Goal: Transaction & Acquisition: Purchase product/service

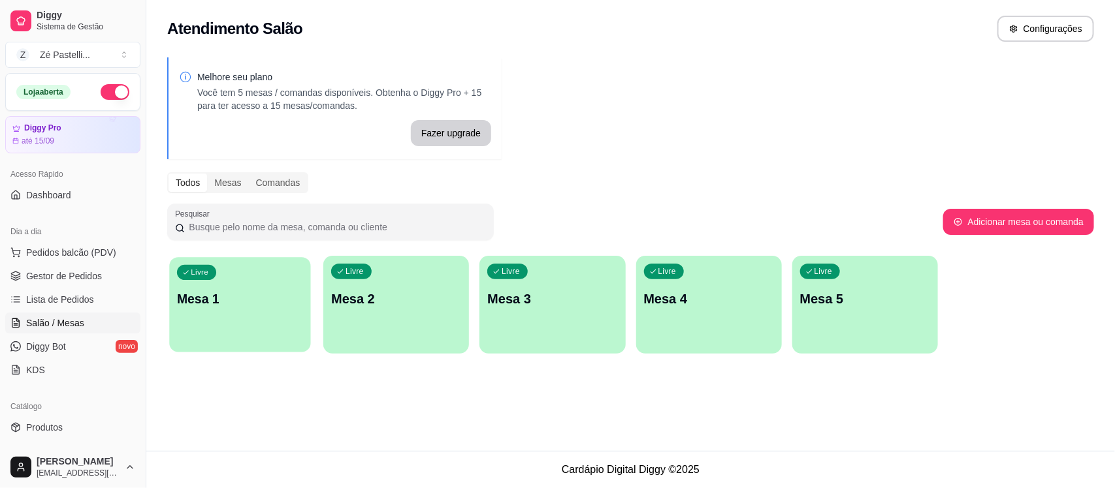
click at [243, 281] on div "Livre Mesa 1" at bounding box center [239, 297] width 141 height 80
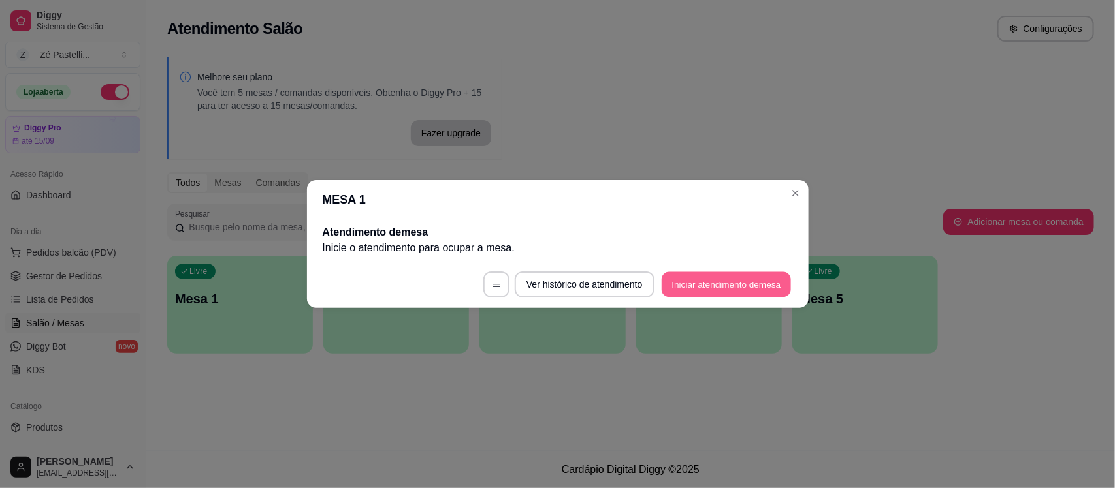
click at [708, 283] on button "Iniciar atendimento de mesa" at bounding box center [725, 284] width 129 height 25
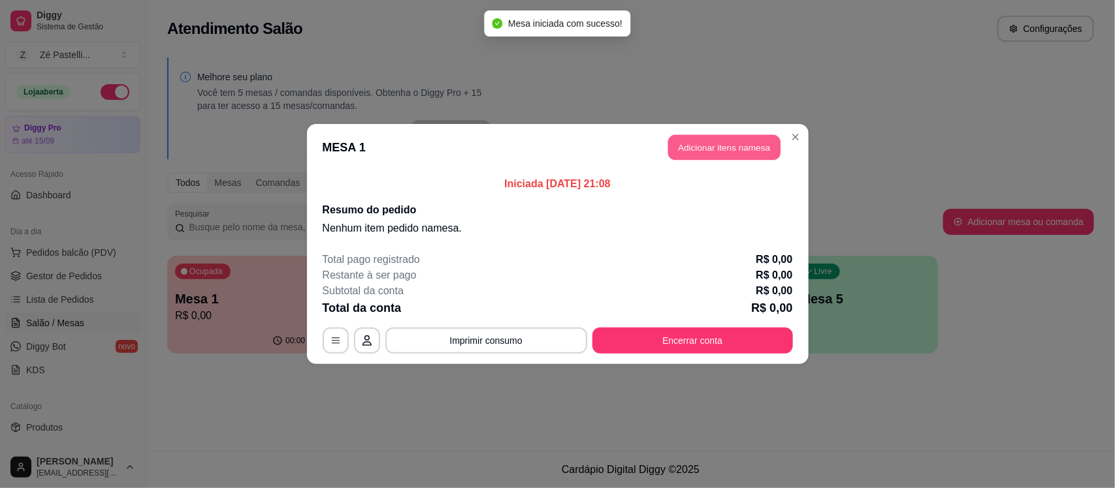
click at [735, 142] on button "Adicionar itens na mesa" at bounding box center [724, 147] width 112 height 25
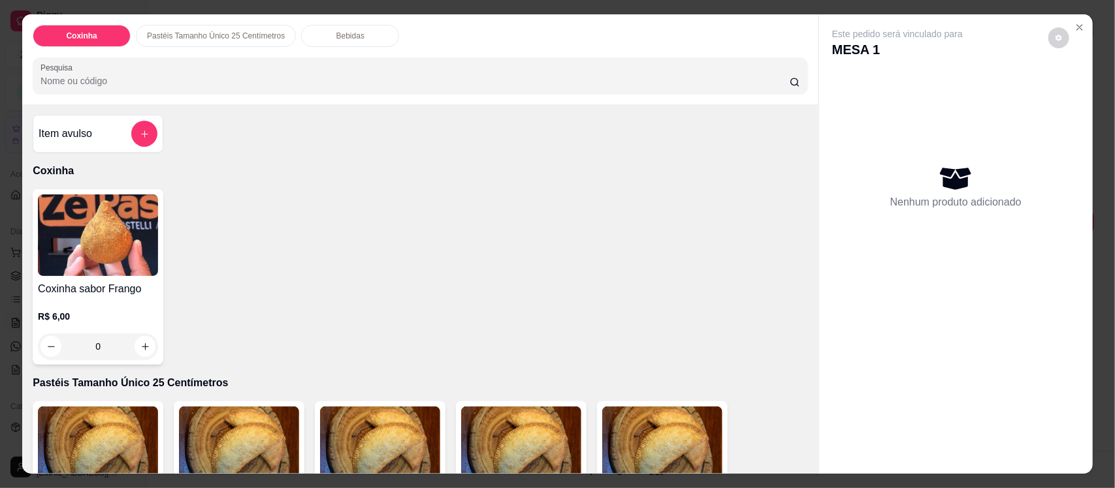
click at [328, 82] on input "Pesquisa" at bounding box center [414, 80] width 749 height 13
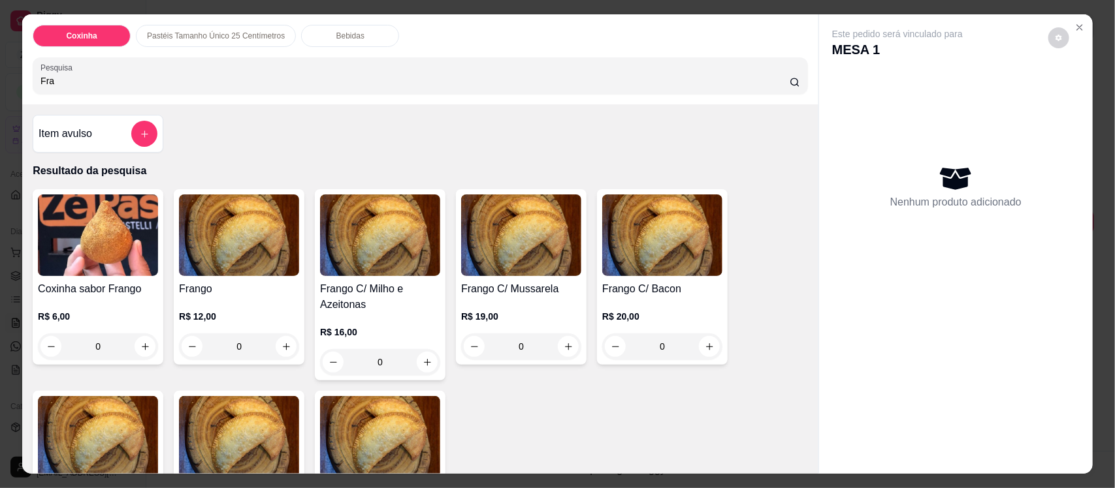
type input "Fra"
click at [389, 239] on img at bounding box center [380, 236] width 120 height 82
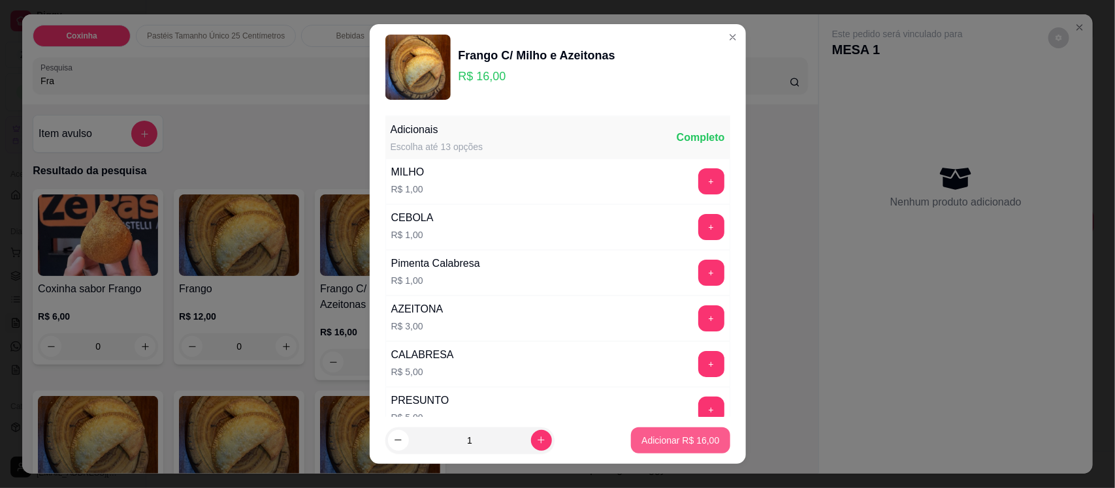
click at [654, 439] on p "Adicionar R$ 16,00" at bounding box center [680, 440] width 78 height 13
type input "1"
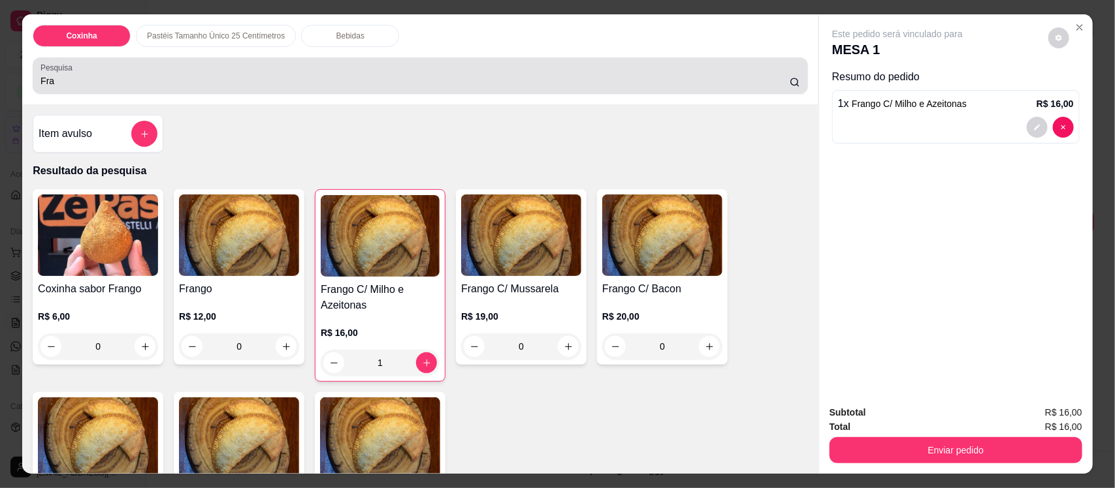
click at [321, 72] on div "Fra" at bounding box center [419, 76] width 759 height 26
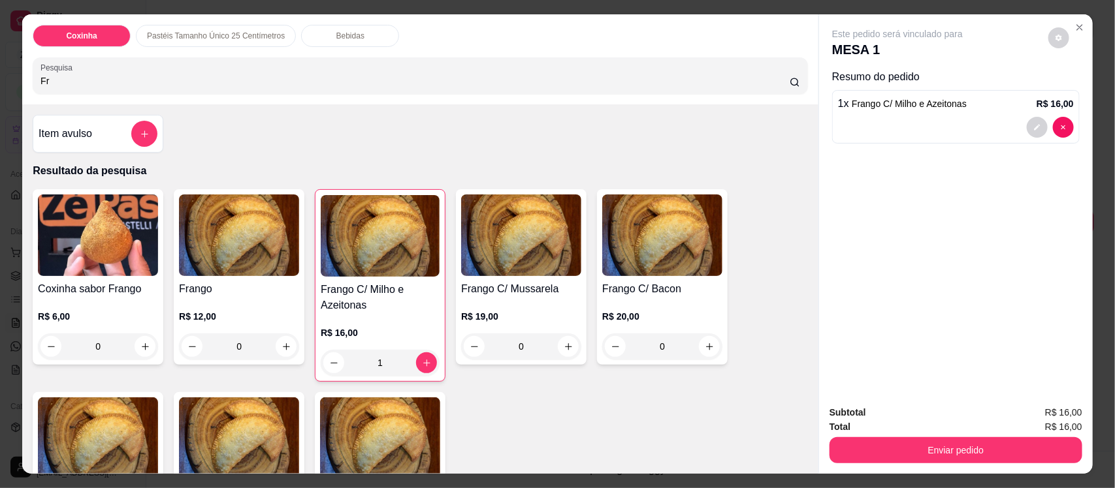
type input "F"
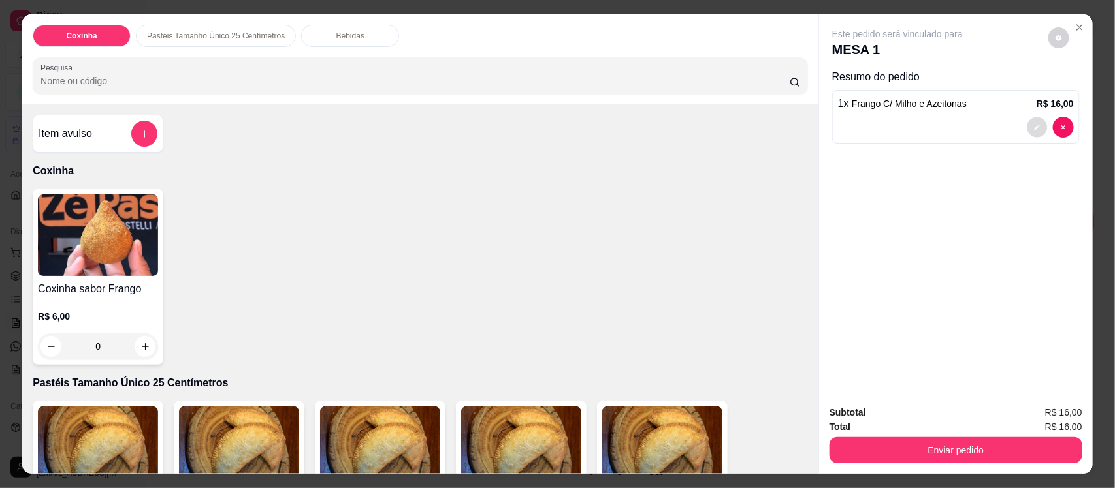
click at [1030, 122] on button "decrease-product-quantity" at bounding box center [1036, 128] width 20 height 20
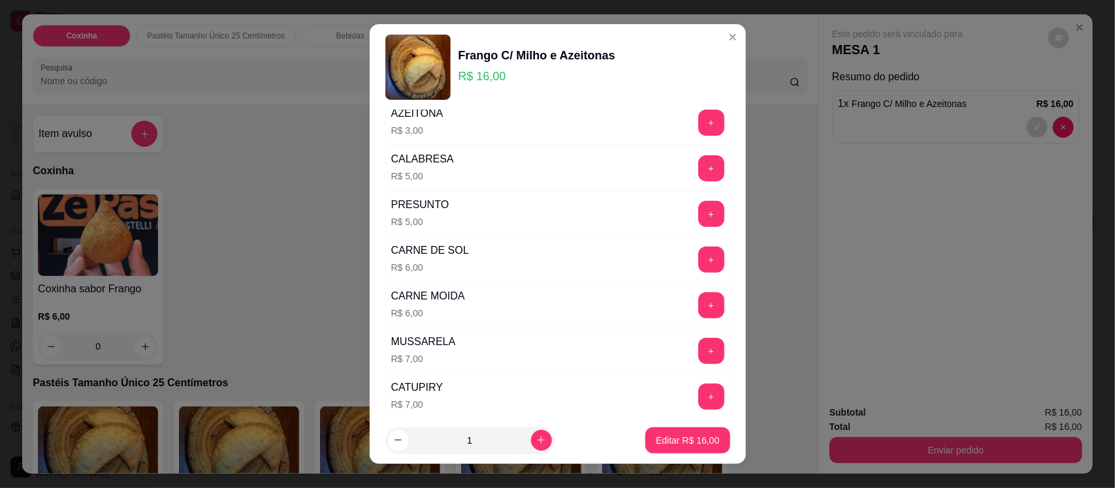
scroll to position [229, 0]
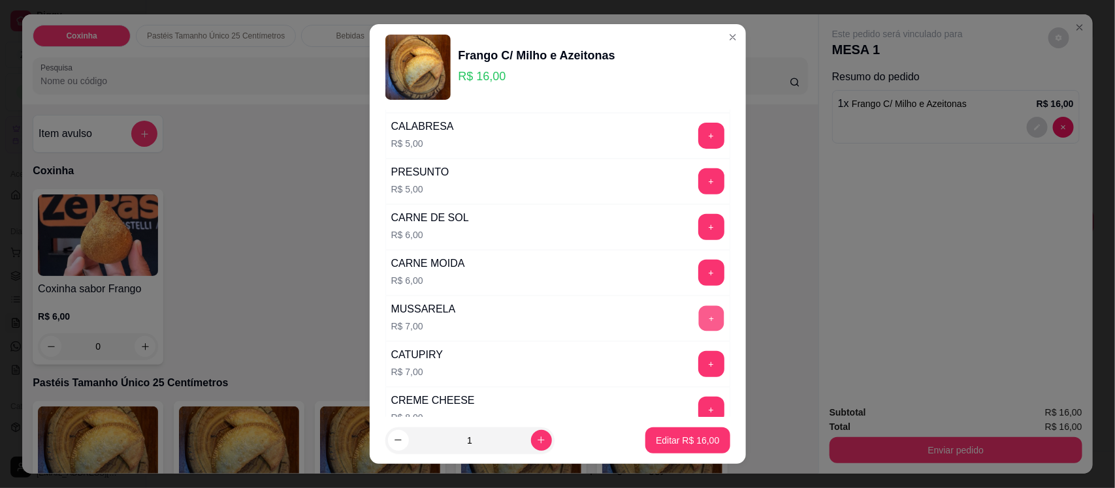
click at [698, 323] on button "+" at bounding box center [710, 318] width 25 height 25
click at [668, 436] on p "Editar R$ 23,00" at bounding box center [687, 440] width 61 height 12
type input "0"
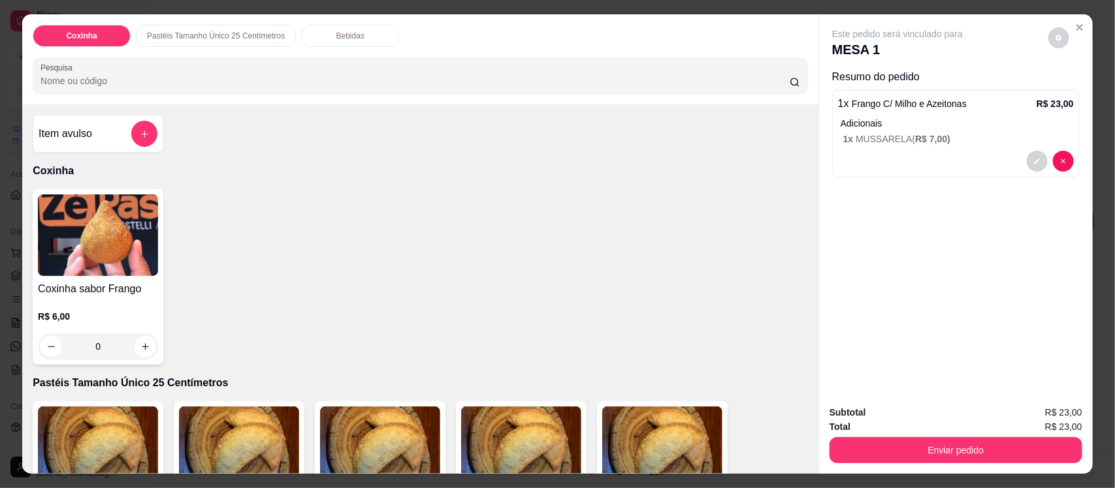
click at [317, 30] on div "Bebidas" at bounding box center [350, 36] width 98 height 22
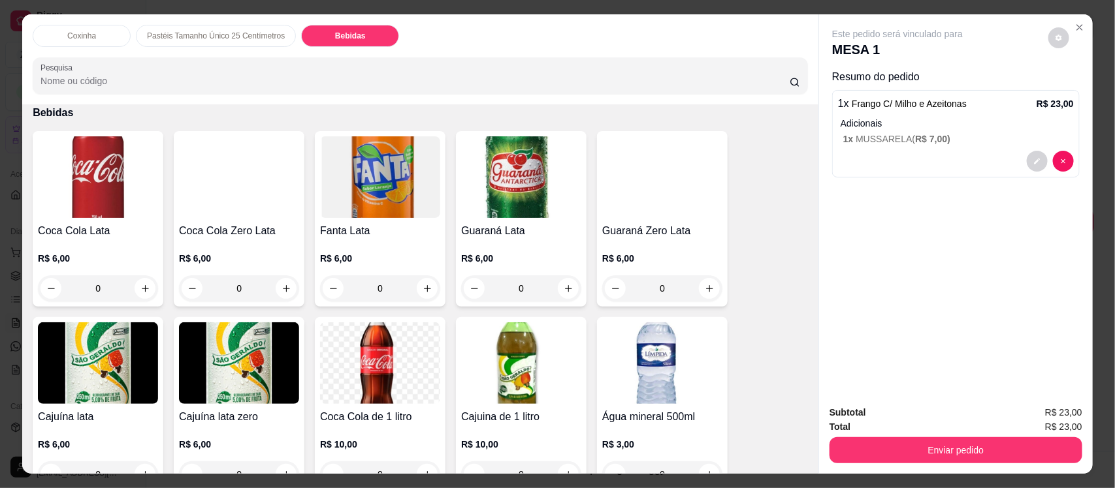
scroll to position [27, 0]
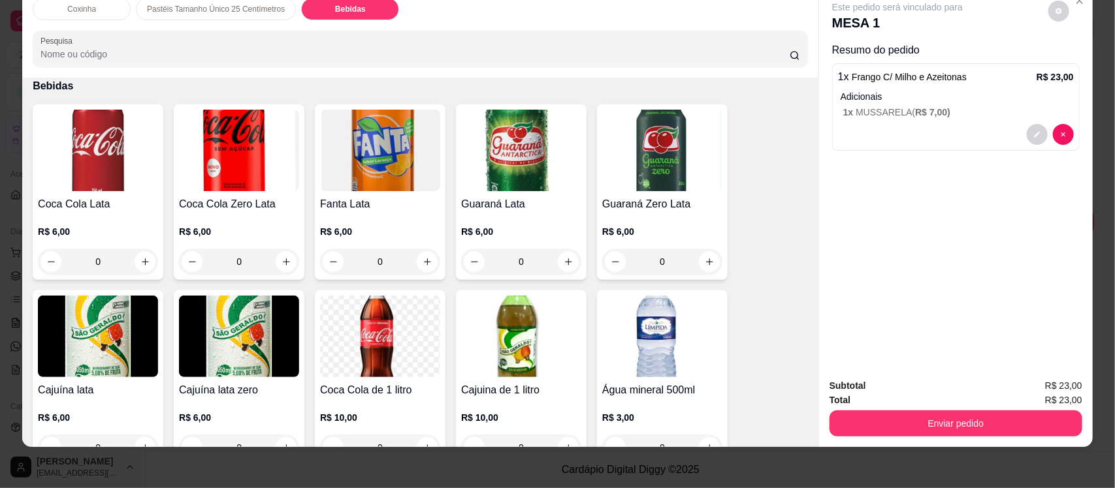
click at [372, 317] on img at bounding box center [380, 337] width 120 height 82
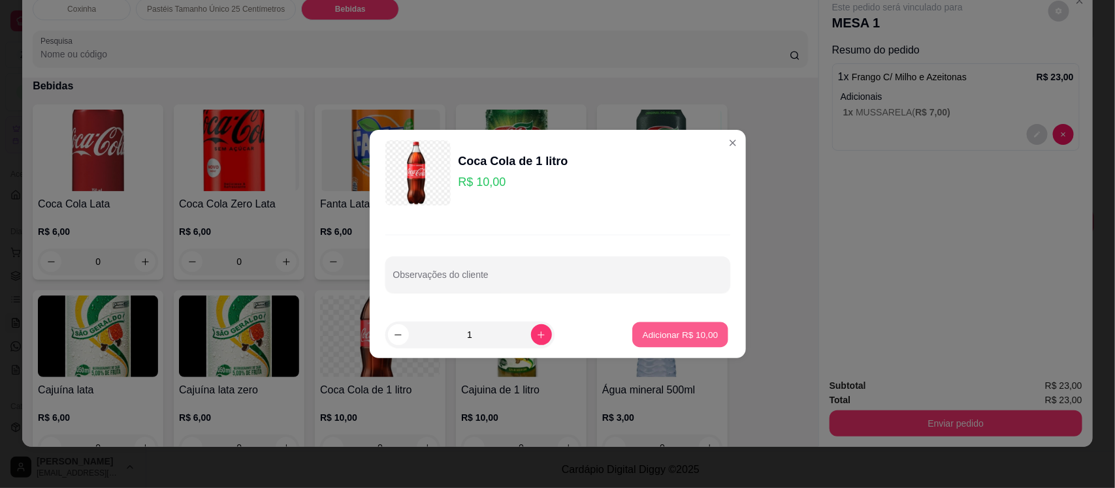
click at [671, 326] on button "Adicionar R$ 10,00" at bounding box center [681, 335] width 96 height 25
type input "1"
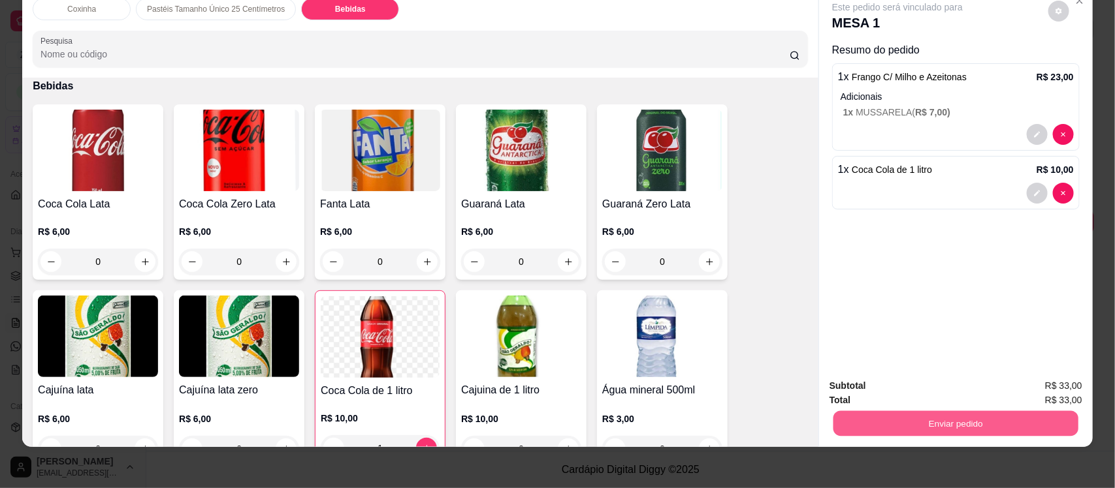
click at [914, 416] on button "Enviar pedido" at bounding box center [955, 423] width 245 height 25
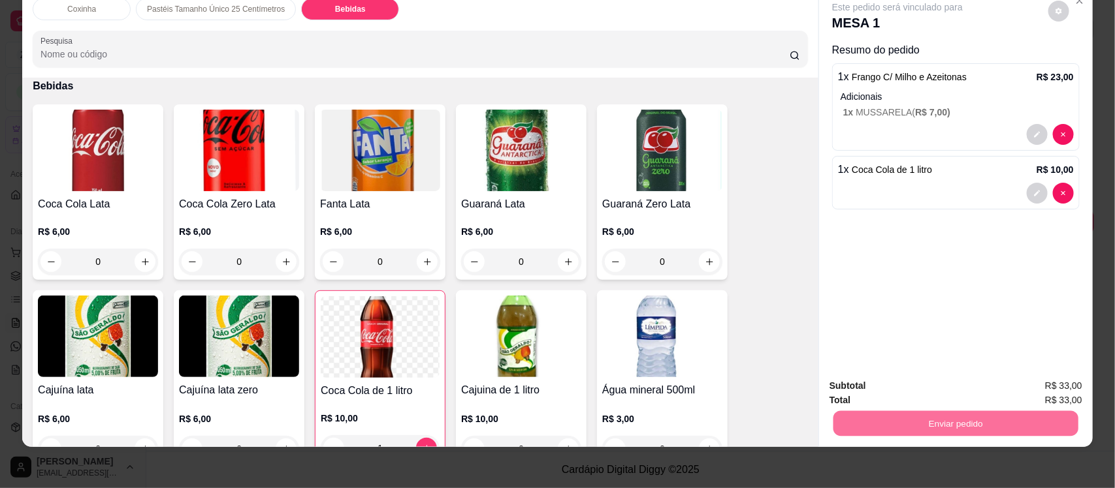
click at [895, 386] on button "Não registrar e enviar pedido" at bounding box center [912, 391] width 132 height 24
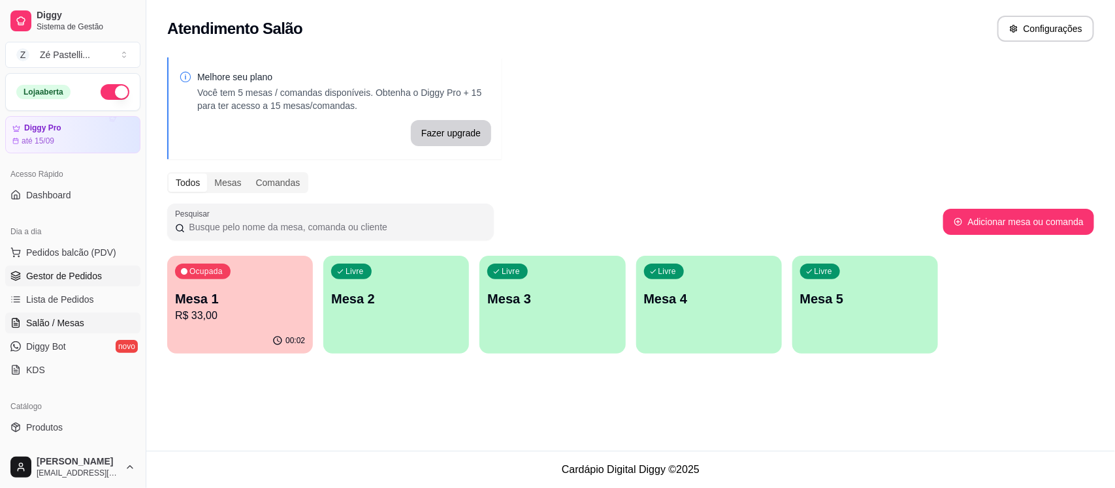
click at [77, 281] on span "Gestor de Pedidos" at bounding box center [64, 276] width 76 height 13
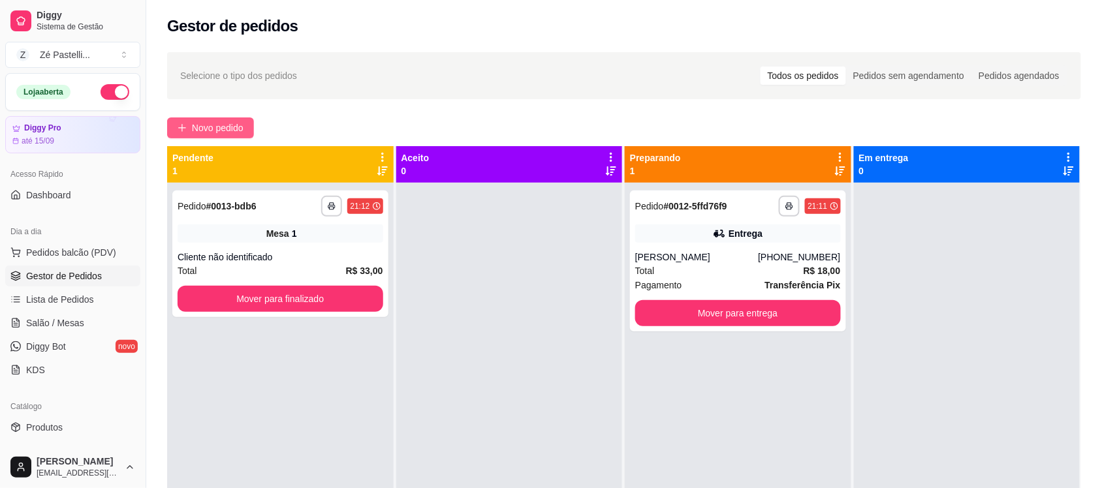
click at [233, 126] on span "Novo pedido" at bounding box center [218, 128] width 52 height 14
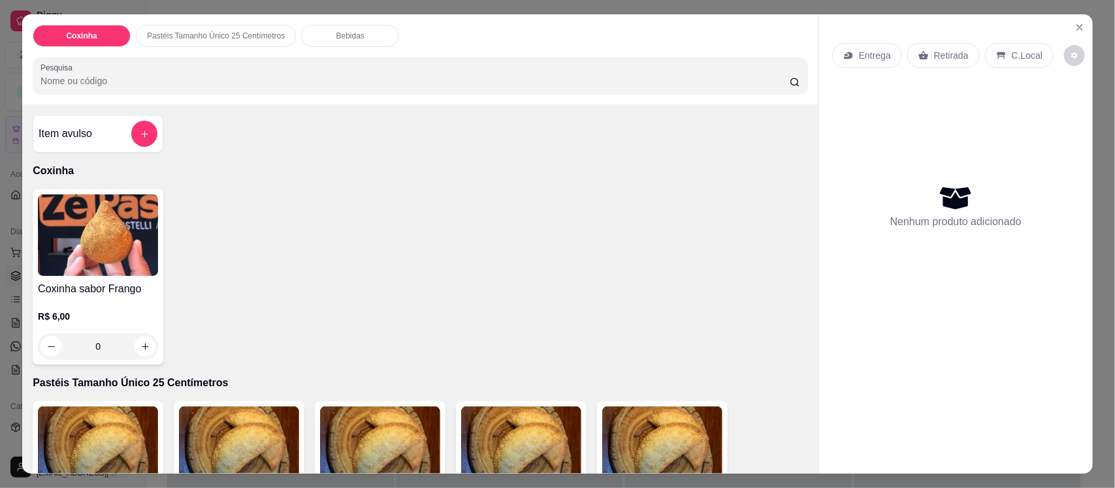
click at [142, 79] on input "Pesquisa" at bounding box center [414, 80] width 749 height 13
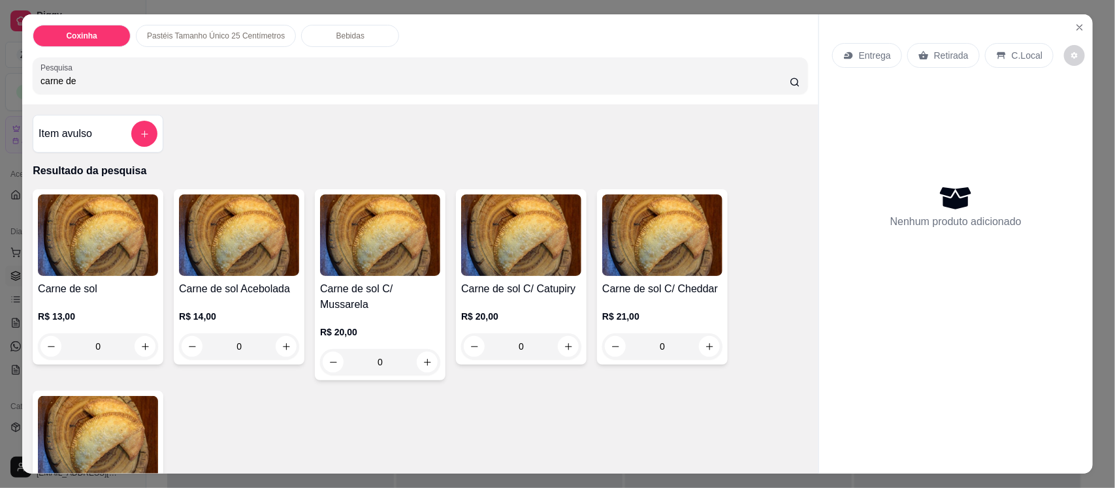
type input "carne de"
click at [354, 264] on img at bounding box center [380, 236] width 120 height 82
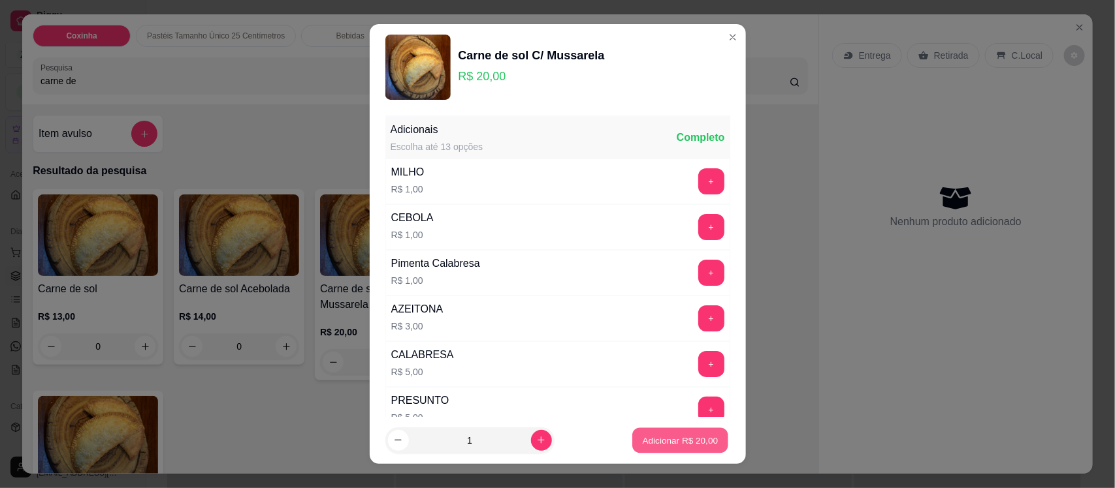
click at [648, 442] on p "Adicionar R$ 20,00" at bounding box center [681, 440] width 76 height 12
type input "1"
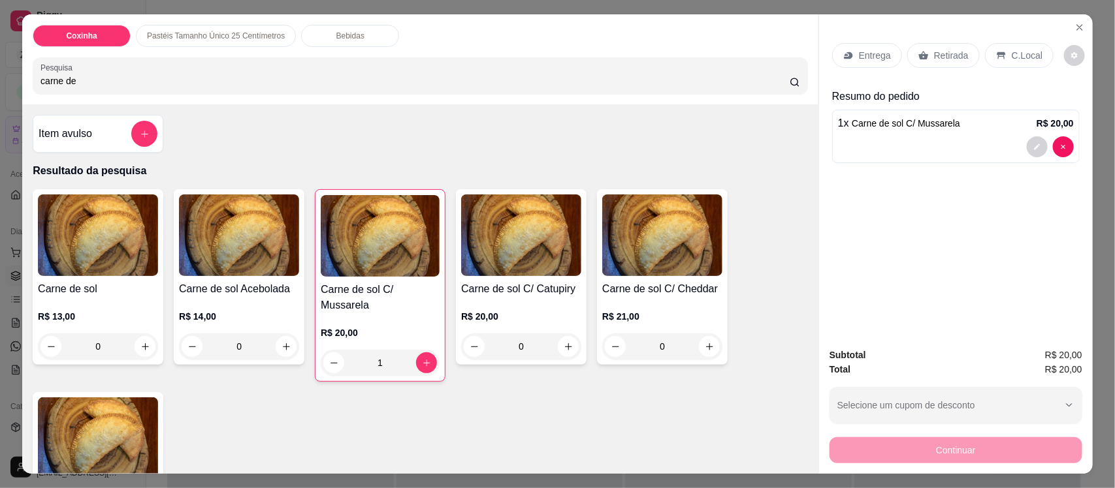
click at [383, 246] on img at bounding box center [380, 236] width 119 height 82
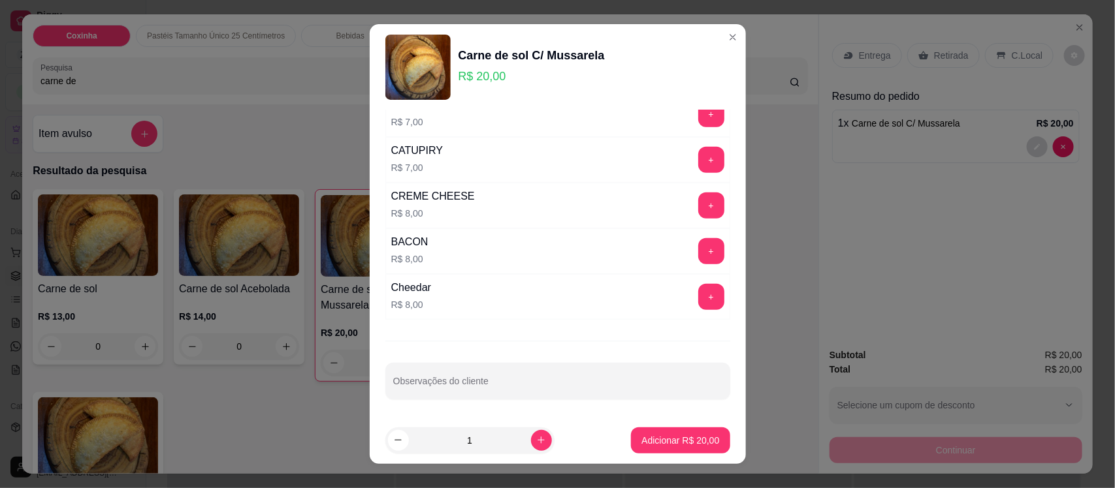
scroll to position [437, 0]
click at [698, 294] on button "+" at bounding box center [710, 295] width 25 height 25
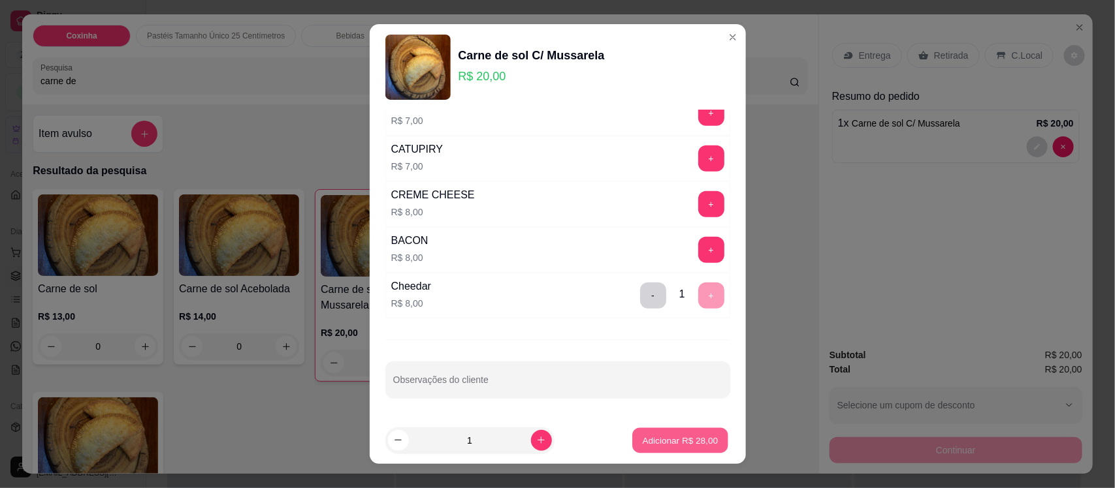
click at [671, 437] on p "Adicionar R$ 28,00" at bounding box center [681, 440] width 76 height 12
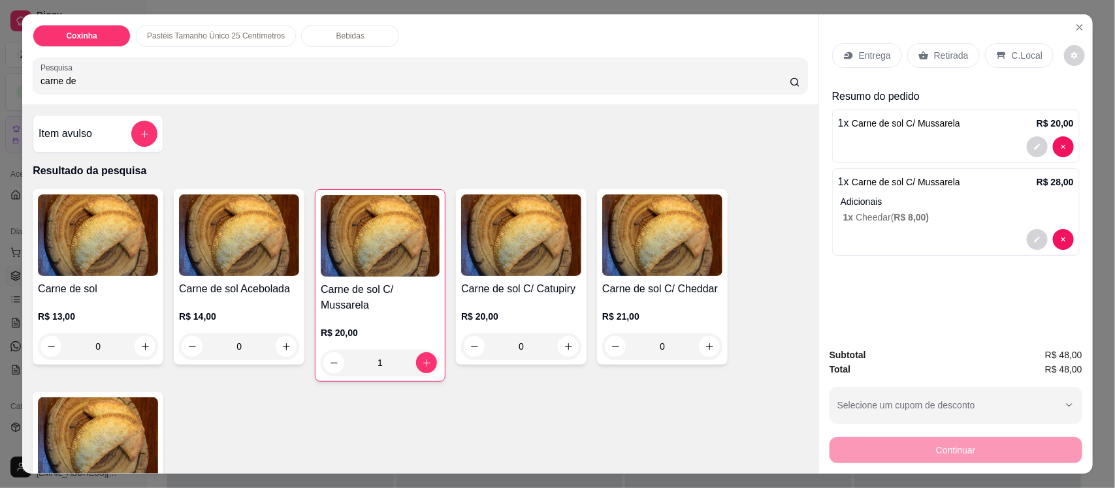
click at [340, 36] on p "Bebidas" at bounding box center [350, 36] width 28 height 10
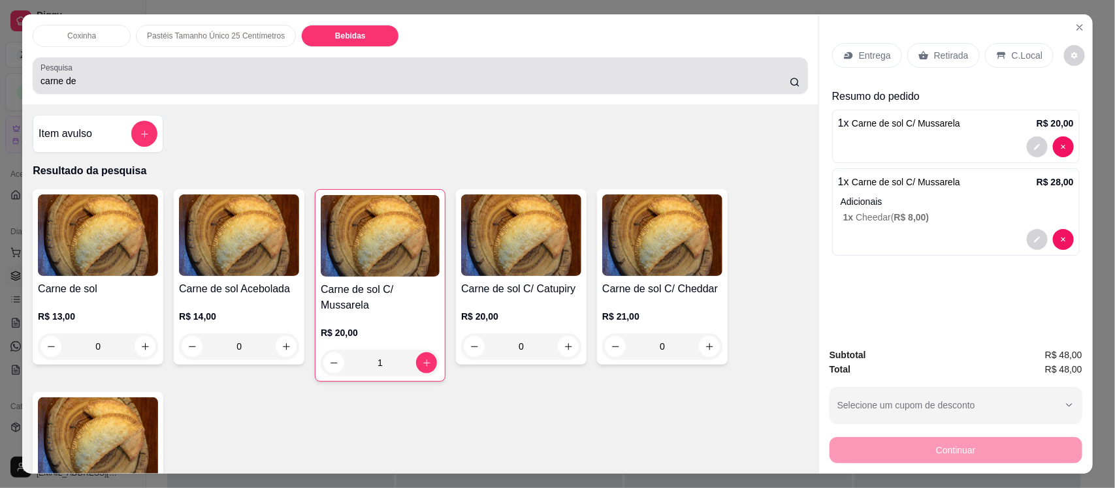
scroll to position [27, 0]
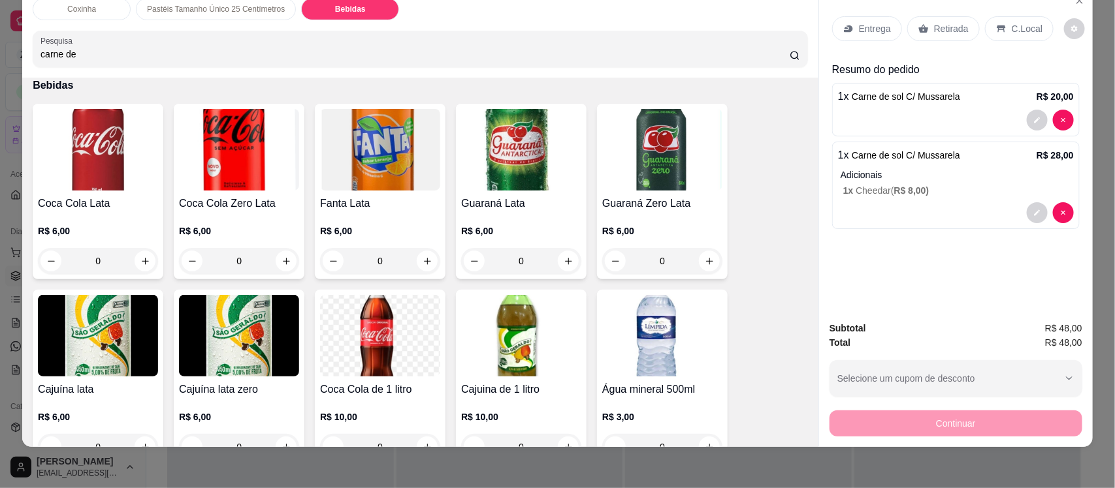
click at [212, 325] on img at bounding box center [239, 336] width 120 height 82
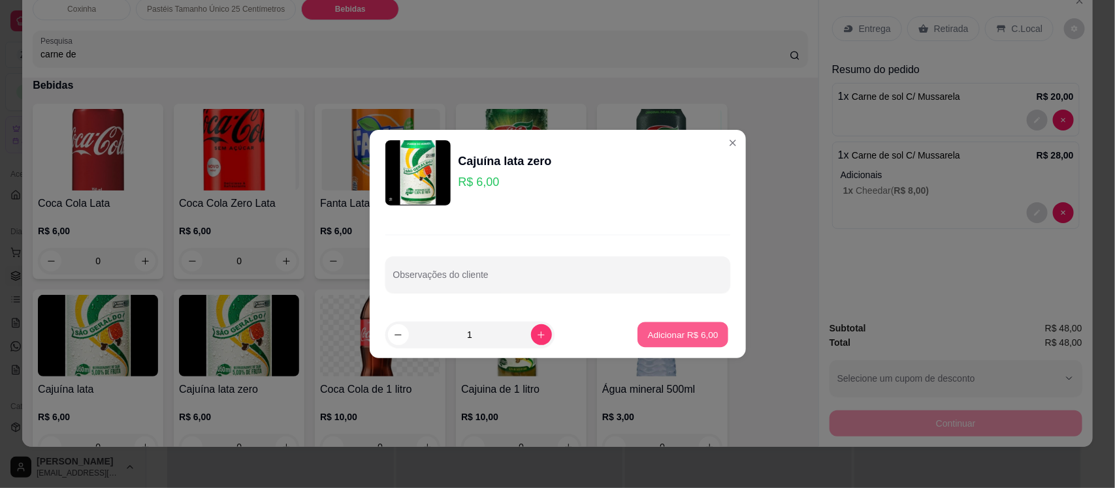
click at [676, 334] on p "Adicionar R$ 6,00" at bounding box center [683, 334] width 71 height 12
type input "1"
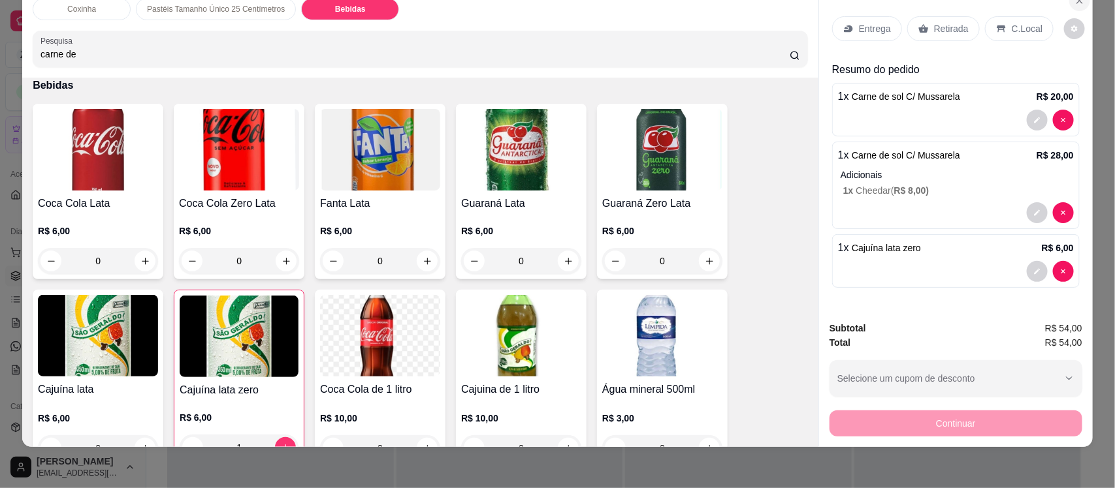
click at [1074, 5] on icon "Close" at bounding box center [1079, 0] width 10 height 10
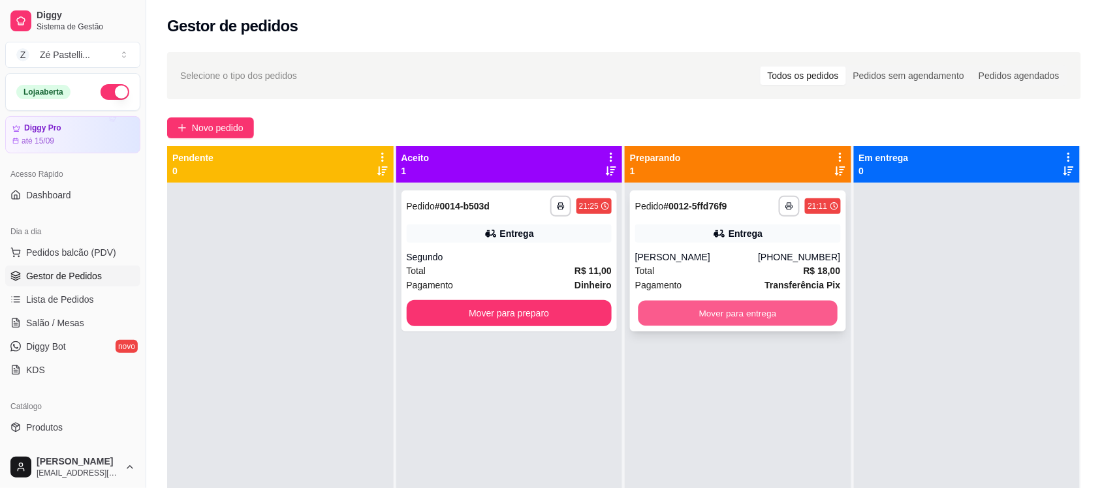
click at [759, 317] on button "Mover para entrega" at bounding box center [738, 313] width 199 height 25
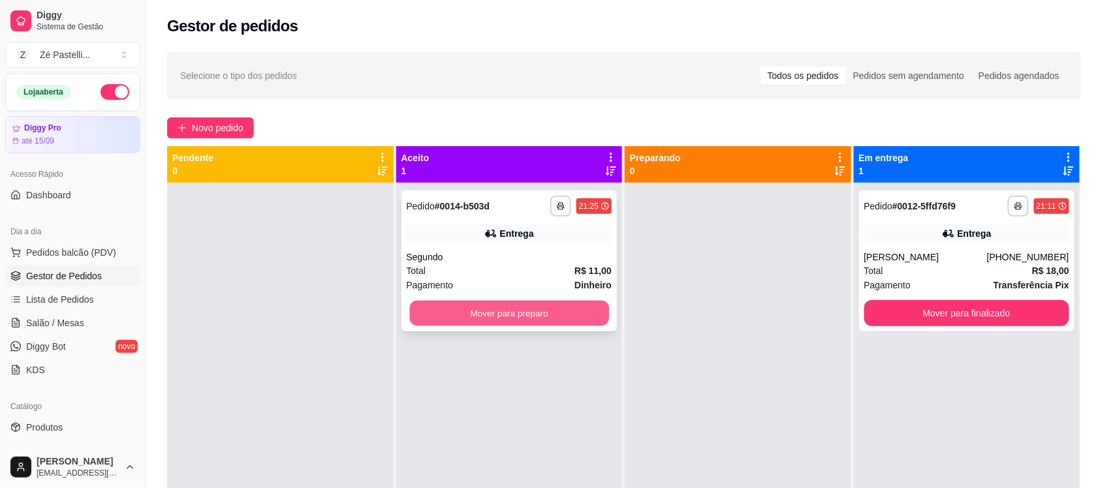
click at [580, 315] on button "Mover para preparo" at bounding box center [508, 313] width 199 height 25
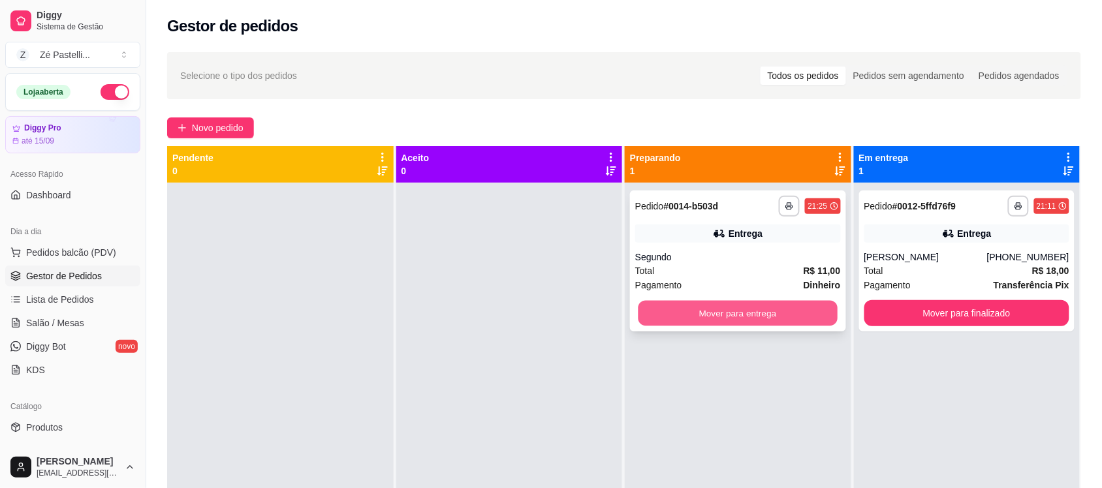
click at [775, 313] on button "Mover para entrega" at bounding box center [738, 313] width 199 height 25
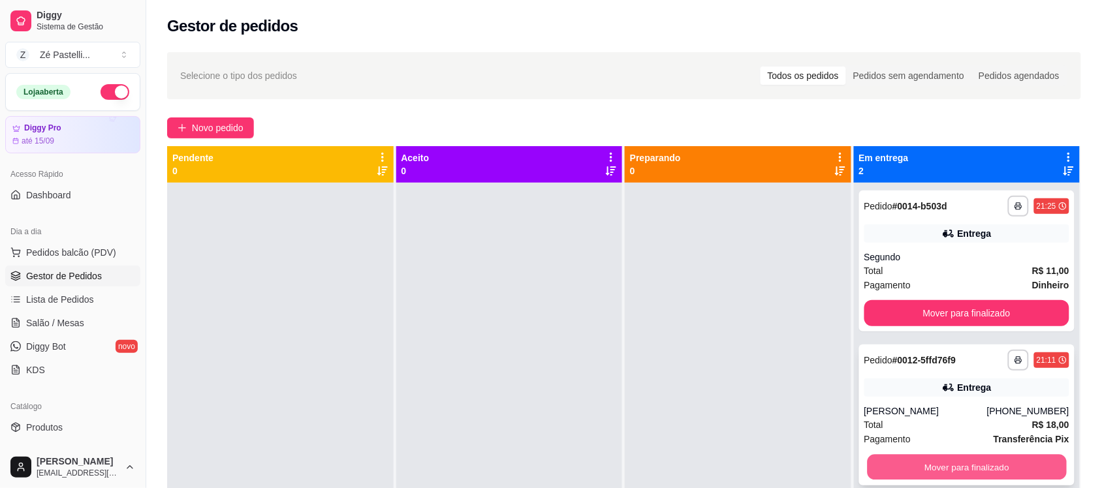
click at [967, 468] on button "Mover para finalizado" at bounding box center [966, 467] width 199 height 25
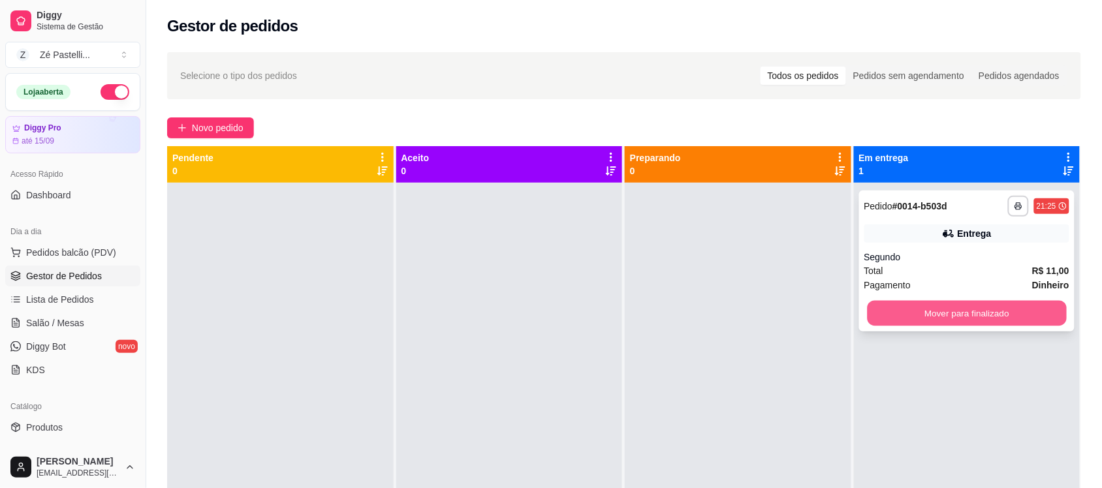
click at [919, 310] on button "Mover para finalizado" at bounding box center [966, 313] width 199 height 25
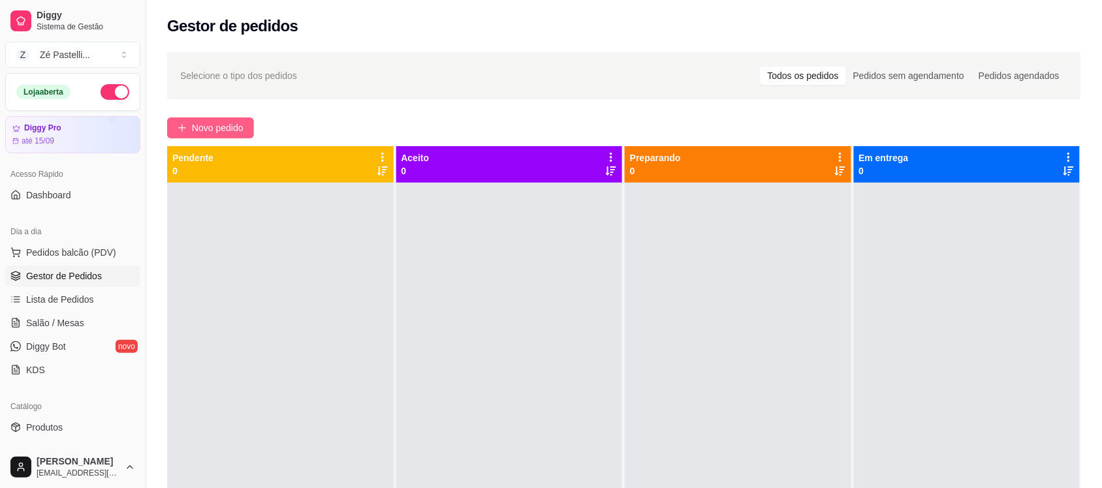
click at [215, 127] on span "Novo pedido" at bounding box center [218, 128] width 52 height 14
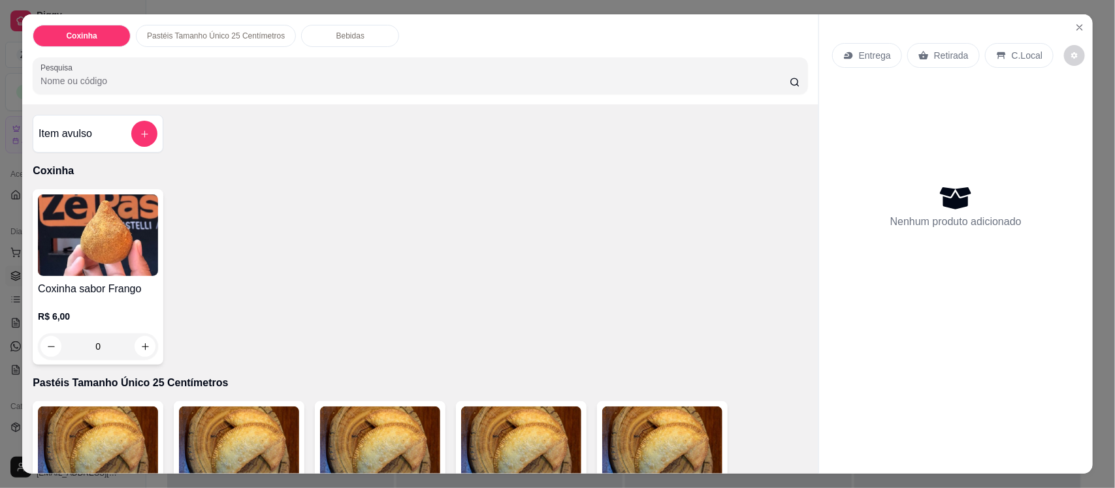
click at [183, 80] on input "Pesquisa" at bounding box center [414, 80] width 749 height 13
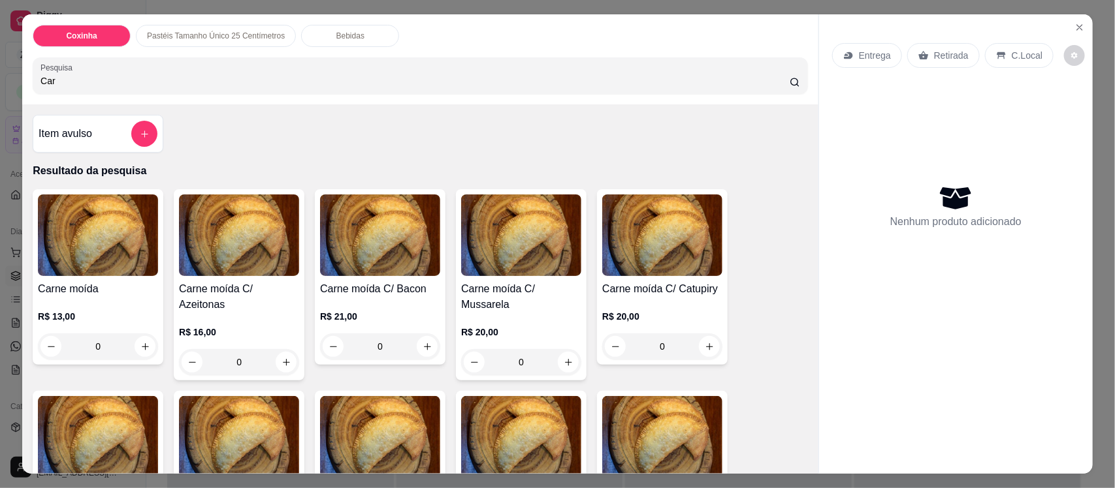
type input "Car"
click at [523, 236] on img at bounding box center [521, 236] width 120 height 82
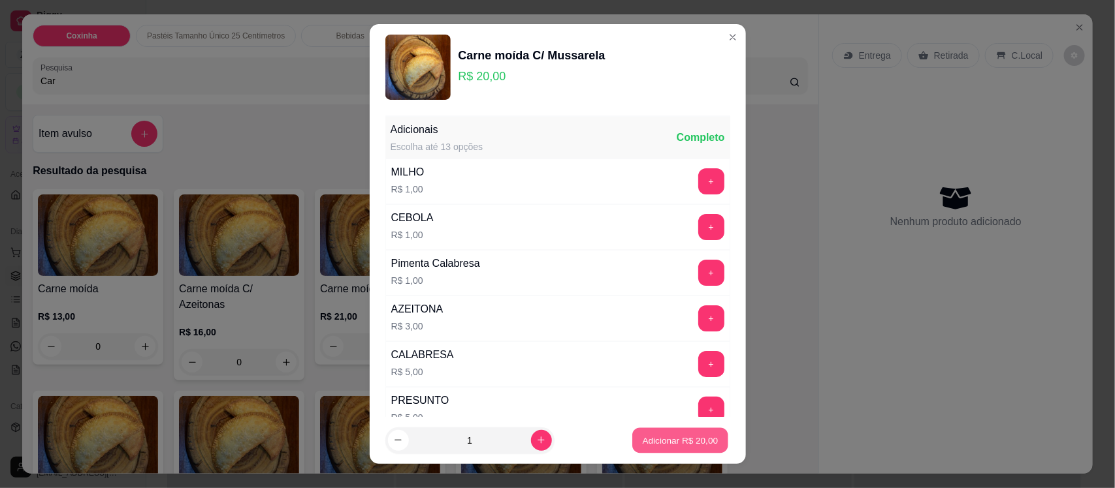
click at [656, 438] on p "Adicionar R$ 20,00" at bounding box center [681, 440] width 76 height 12
type input "1"
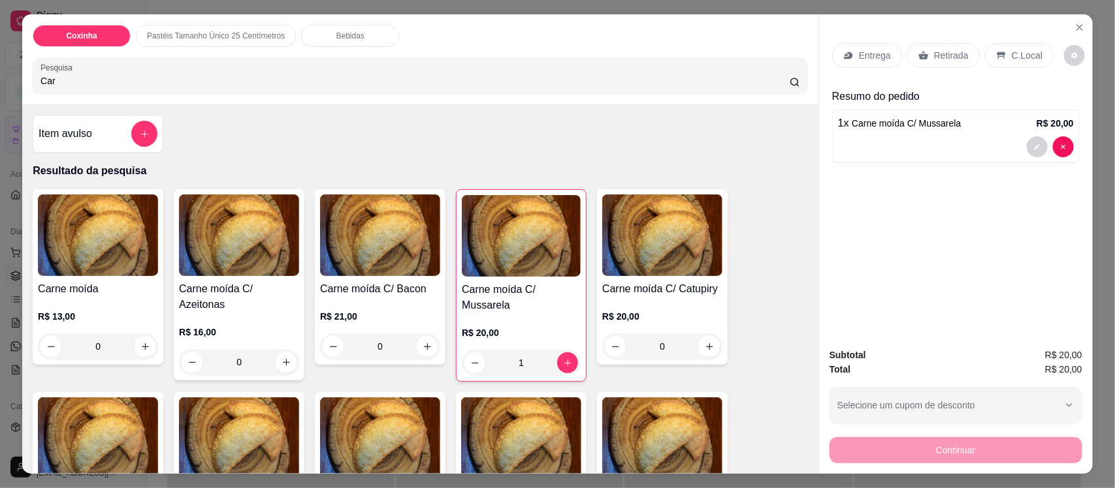
click at [939, 49] on p "Retirada" at bounding box center [951, 55] width 35 height 13
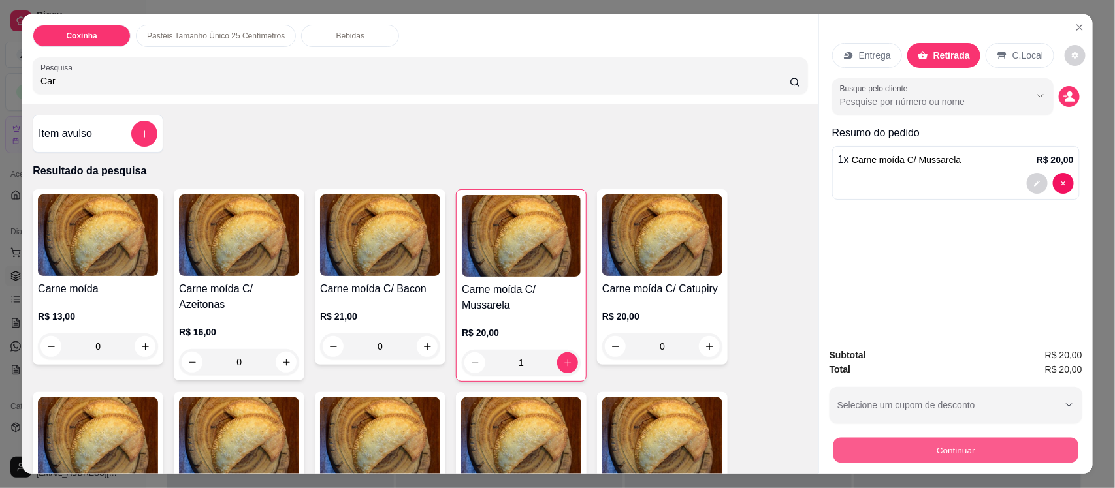
click at [919, 451] on button "Continuar" at bounding box center [955, 449] width 245 height 25
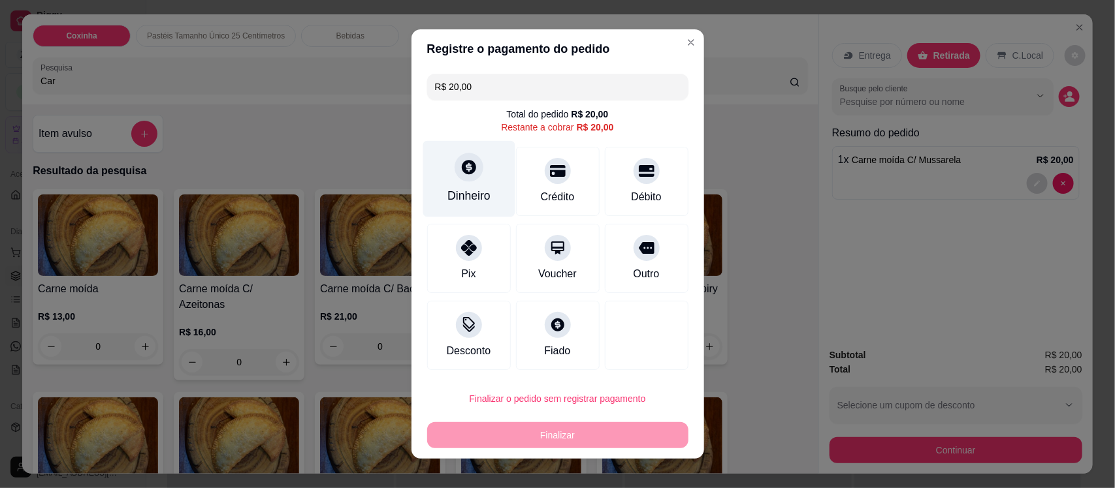
click at [458, 189] on div "Dinheiro" at bounding box center [468, 195] width 43 height 17
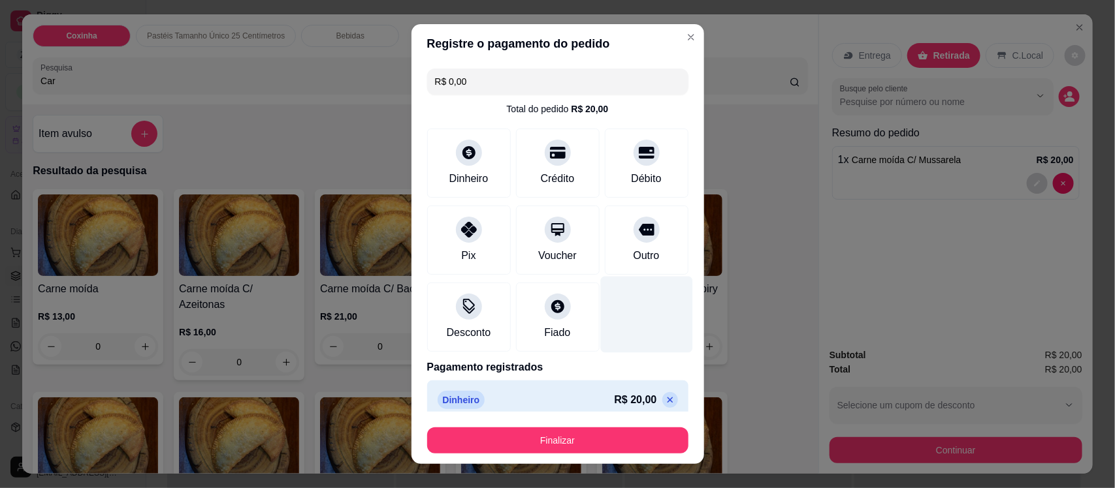
type input "R$ 0,00"
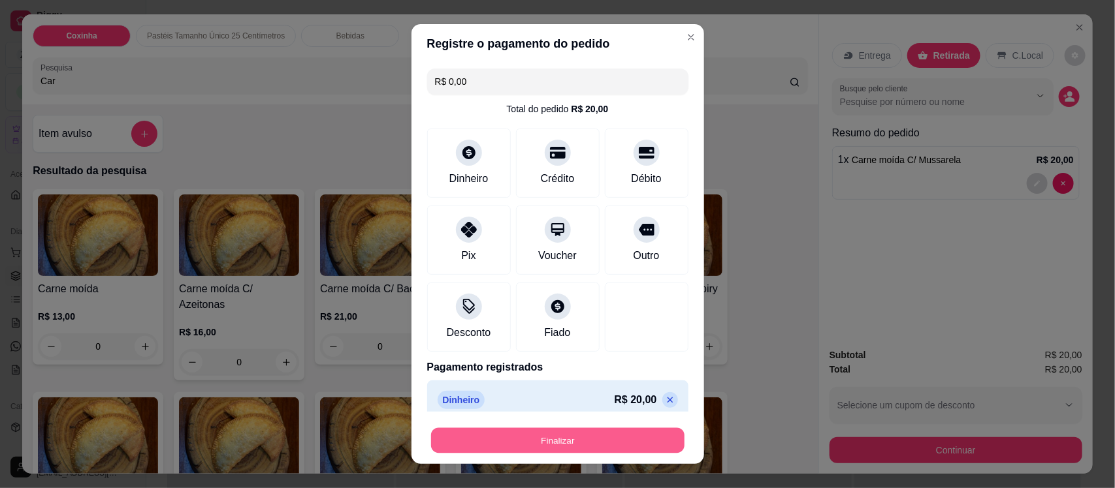
click at [586, 441] on button "Finalizar" at bounding box center [557, 440] width 253 height 25
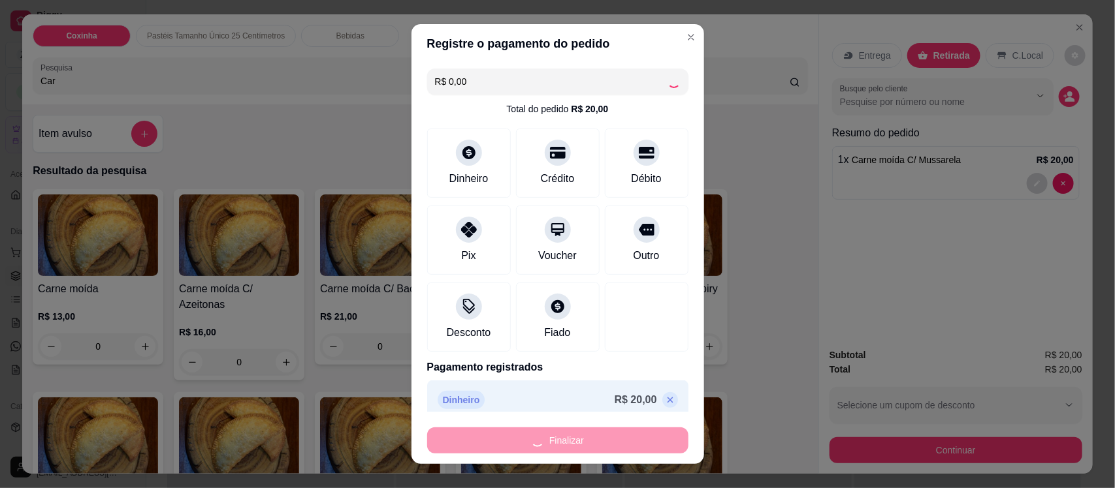
type input "0"
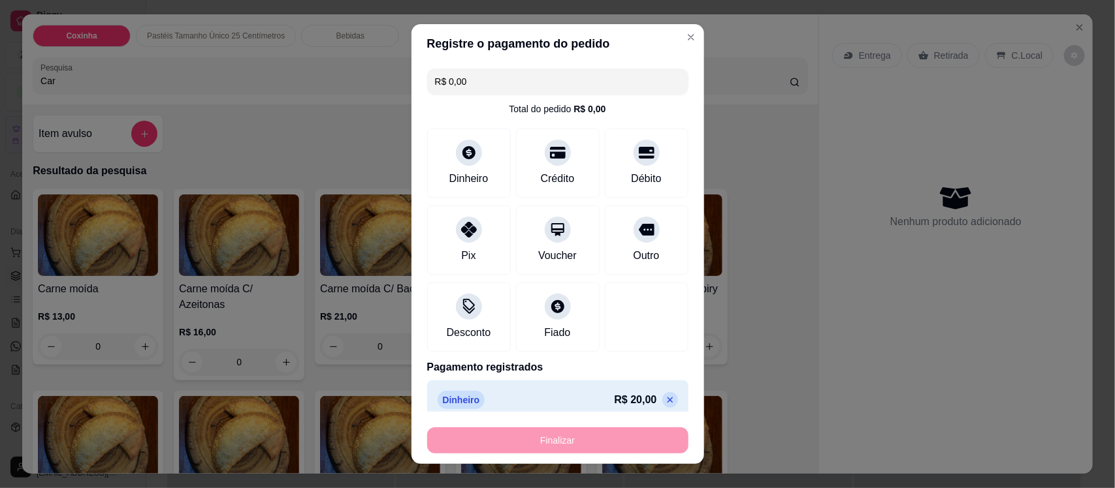
type input "-R$ 20,00"
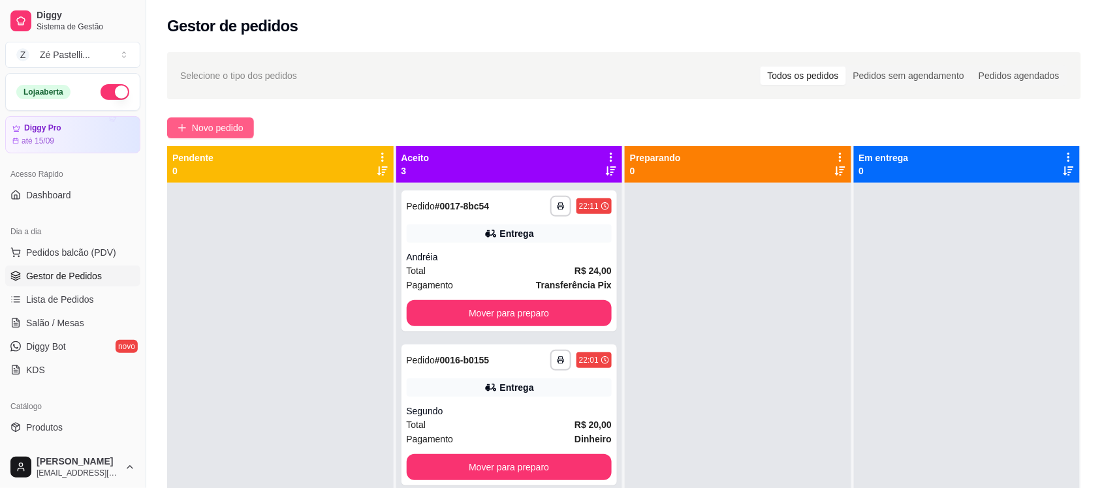
click at [197, 126] on span "Novo pedido" at bounding box center [218, 128] width 52 height 14
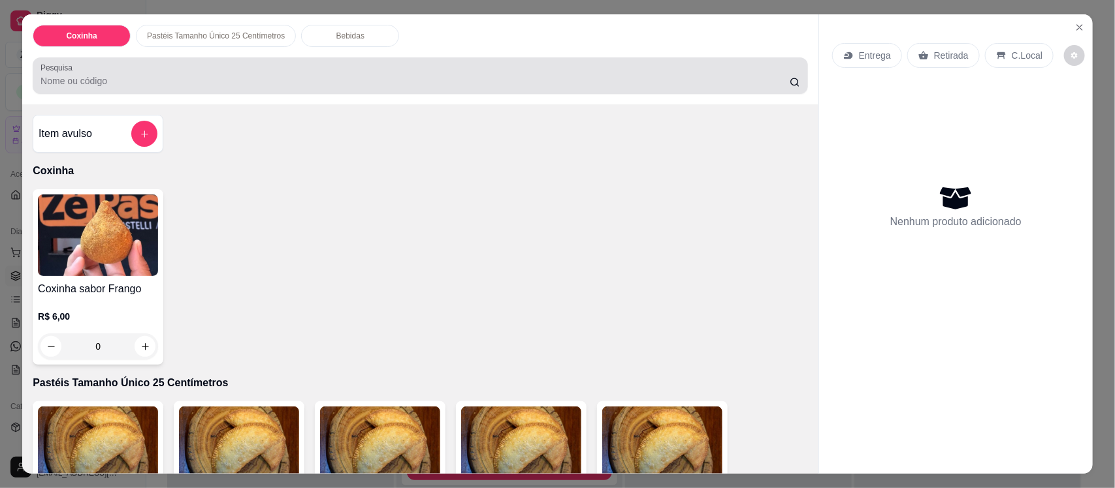
click at [159, 85] on input "Pesquisa" at bounding box center [414, 80] width 749 height 13
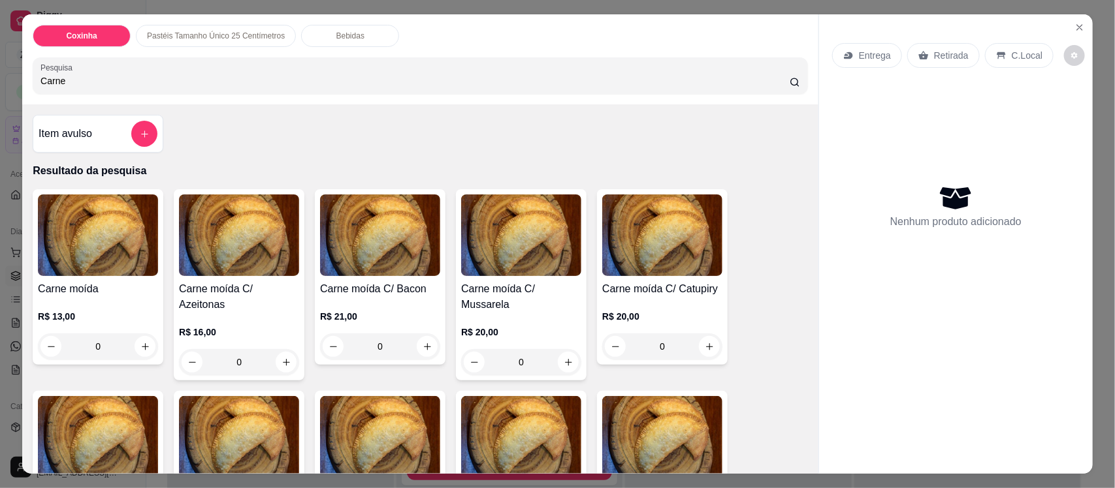
type input "Carne"
click at [77, 240] on img at bounding box center [98, 236] width 120 height 82
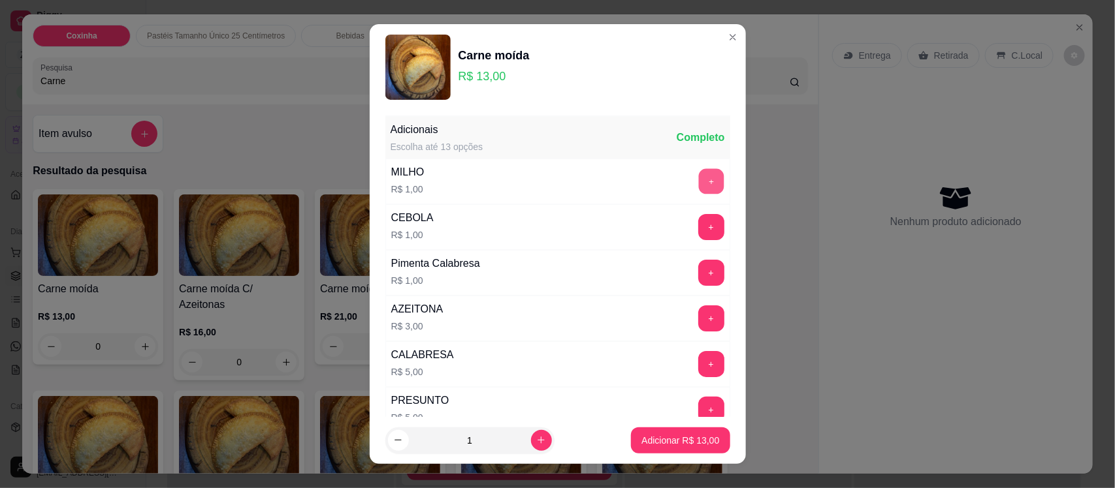
click at [698, 180] on button "+" at bounding box center [710, 181] width 25 height 25
click at [668, 437] on p "Adicionar R$ 14,00" at bounding box center [681, 440] width 76 height 12
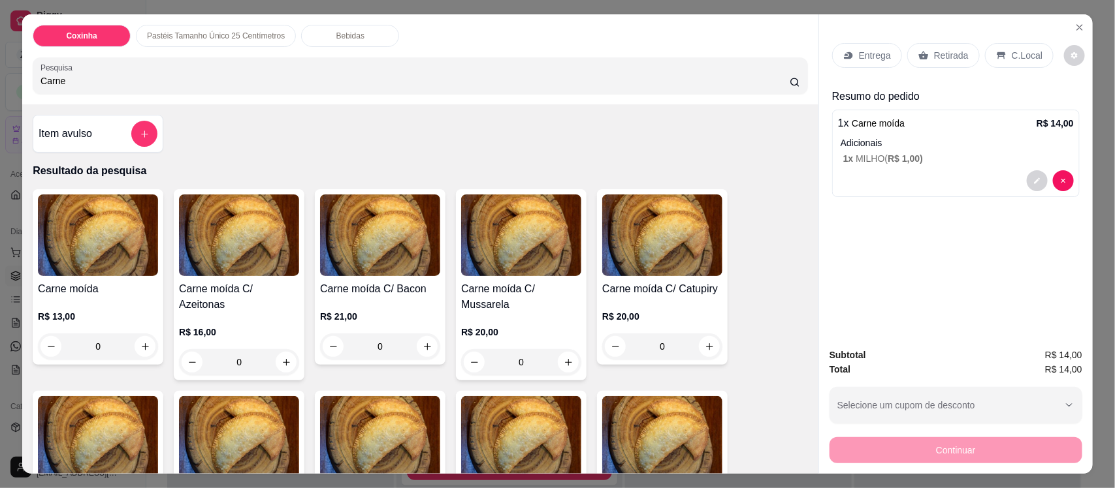
click at [340, 39] on p "Bebidas" at bounding box center [350, 36] width 28 height 10
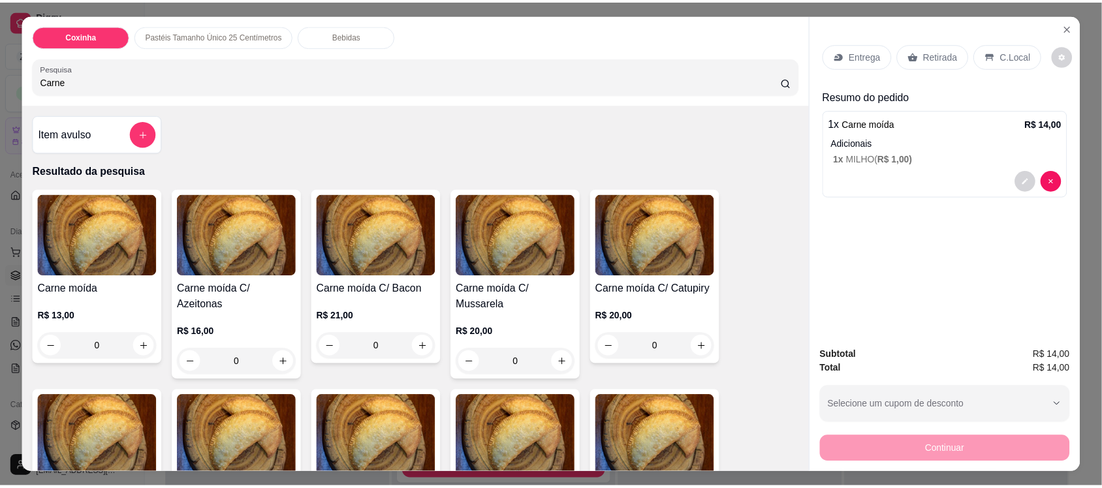
scroll to position [27, 0]
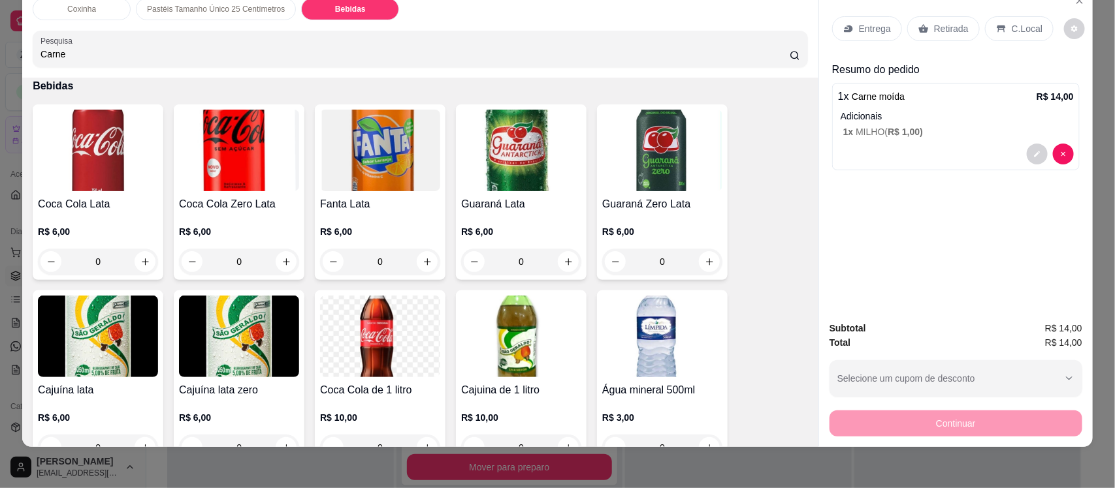
click at [101, 165] on img at bounding box center [98, 151] width 120 height 82
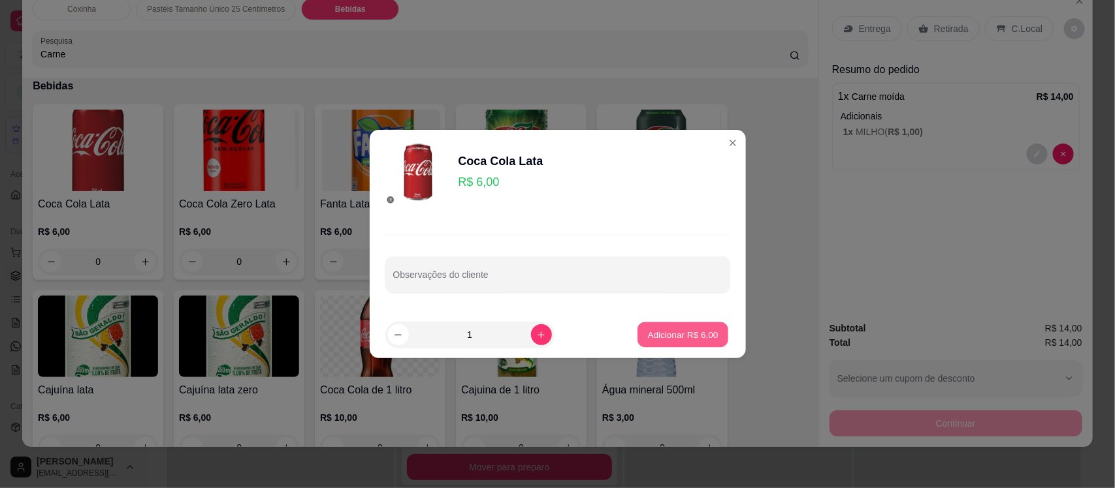
click at [657, 334] on p "Adicionar R$ 6,00" at bounding box center [683, 334] width 71 height 12
type input "1"
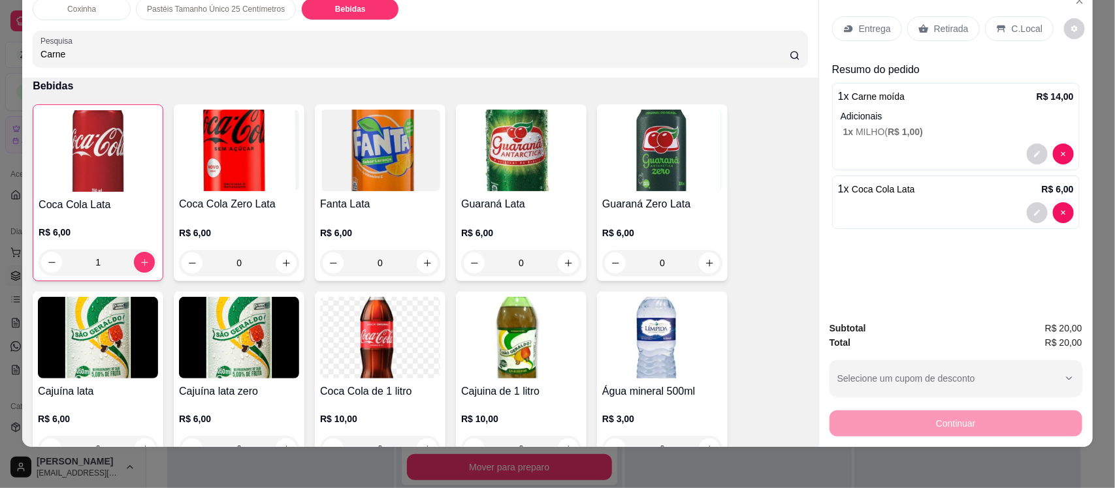
click at [859, 29] on p "Entrega" at bounding box center [875, 28] width 32 height 13
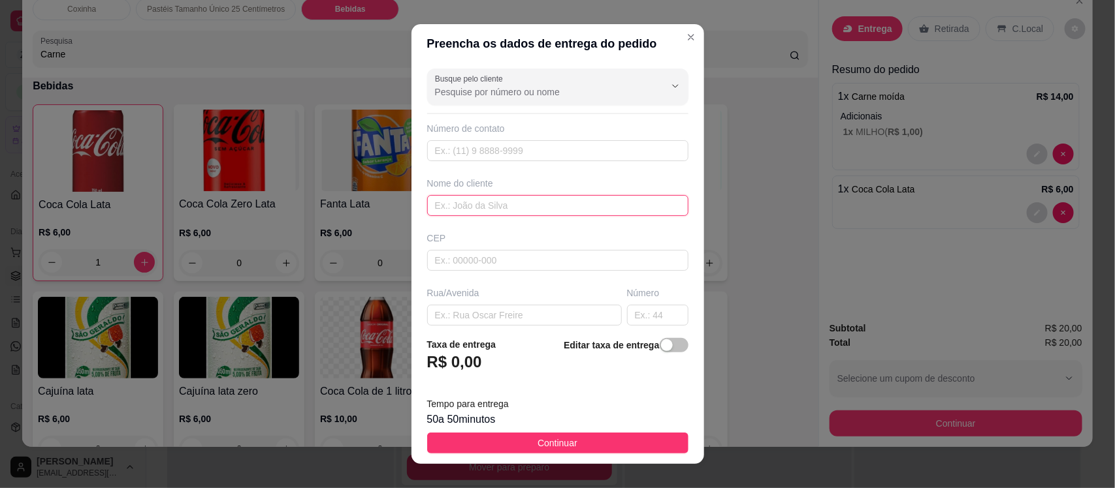
click at [483, 204] on input "text" at bounding box center [557, 205] width 261 height 21
type input "Renan"
click at [527, 315] on input "text" at bounding box center [524, 315] width 195 height 21
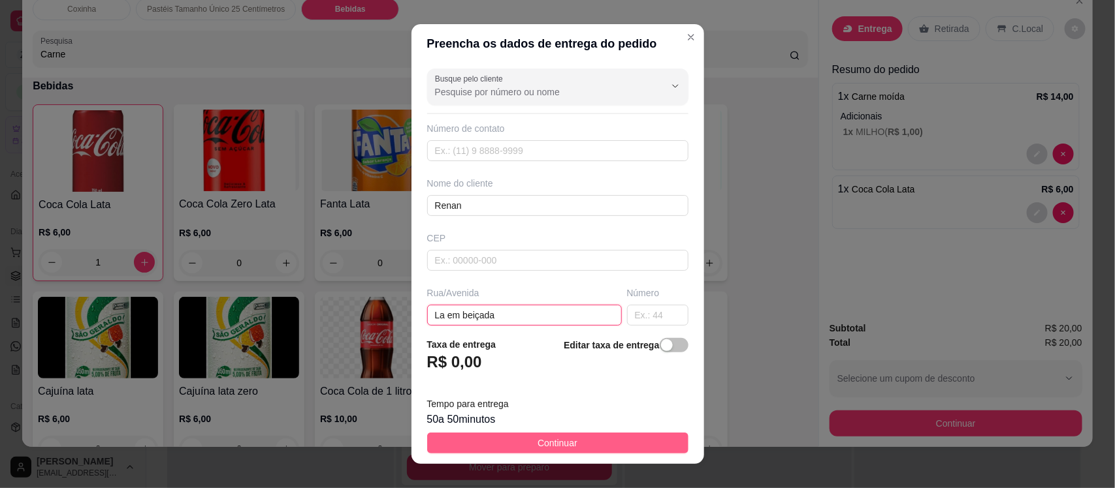
type input "La em beiçada"
click at [553, 441] on span "Continuar" at bounding box center [557, 443] width 40 height 14
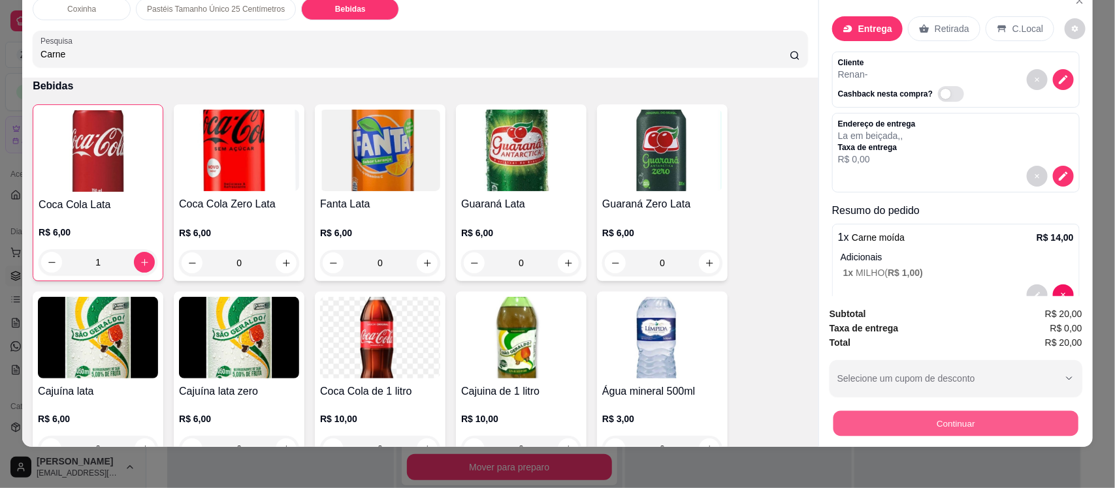
click at [1013, 417] on button "Continuar" at bounding box center [955, 423] width 245 height 25
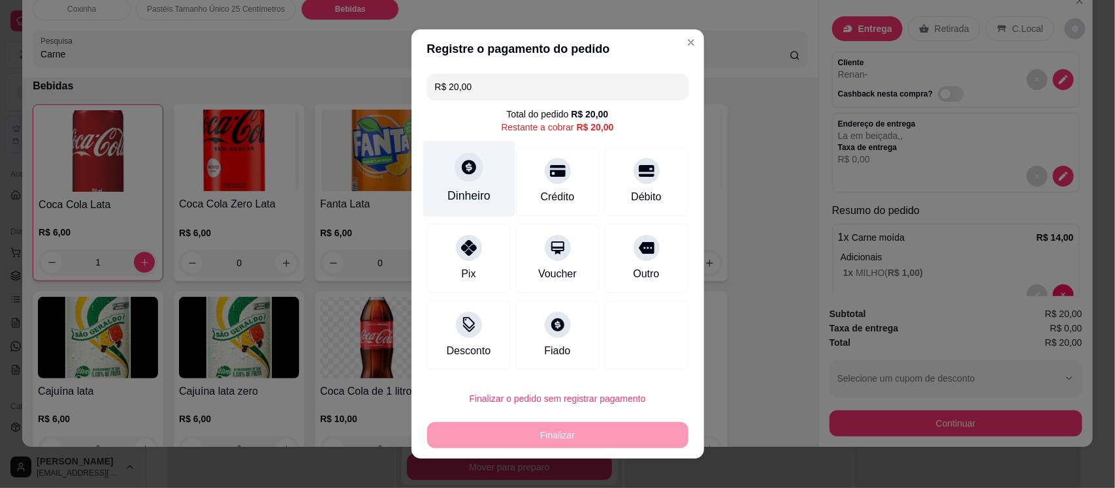
click at [454, 174] on div at bounding box center [468, 167] width 29 height 29
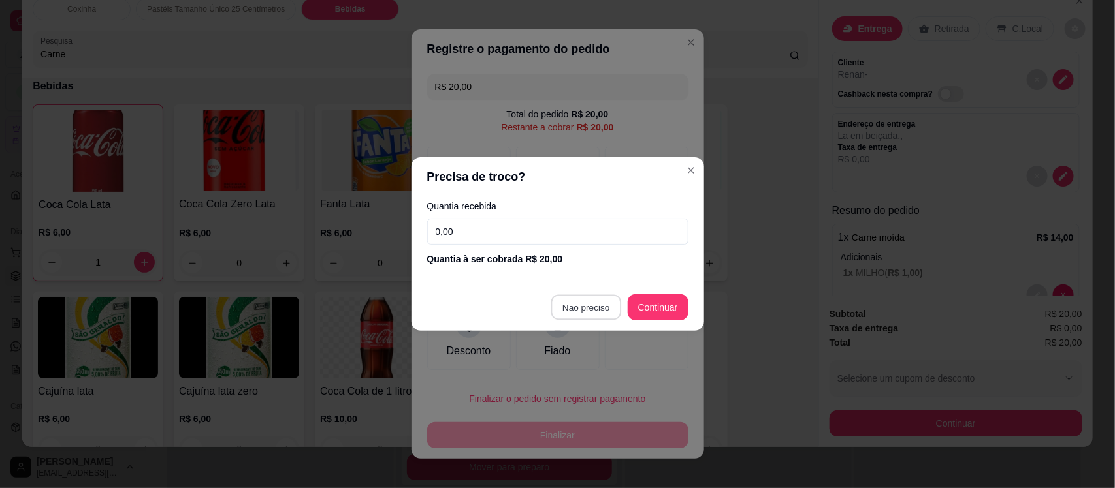
type input "R$ 0,00"
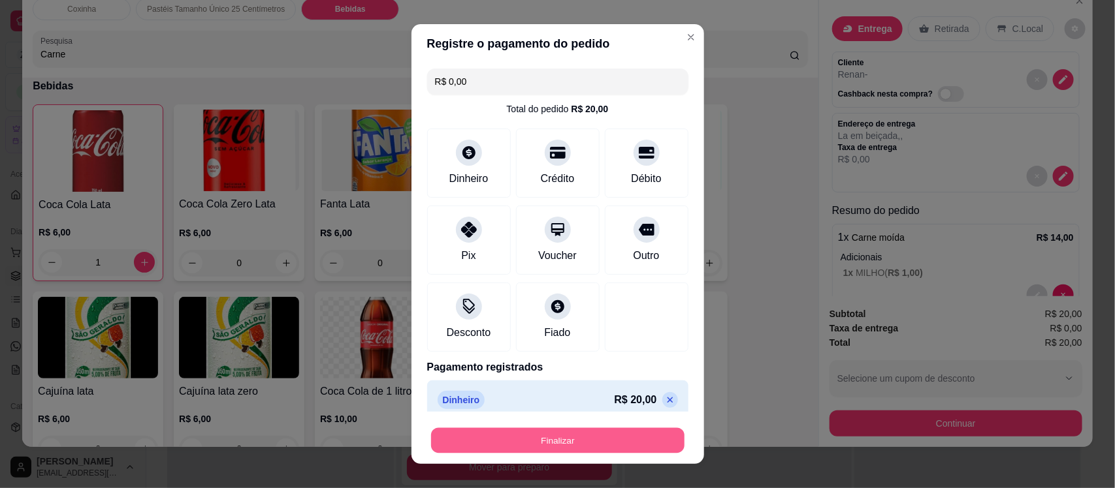
click at [554, 437] on button "Finalizar" at bounding box center [557, 440] width 253 height 25
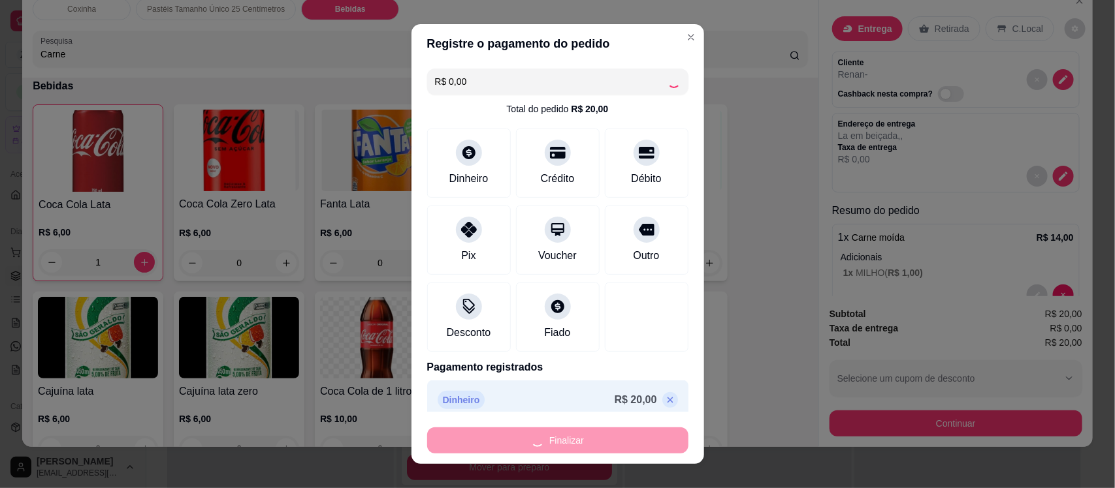
type input "0"
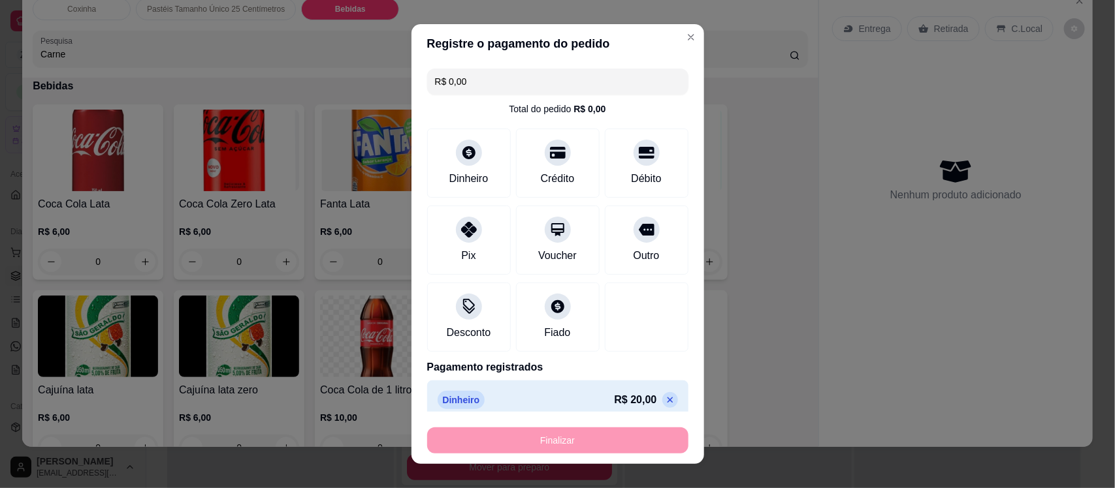
type input "-R$ 20,00"
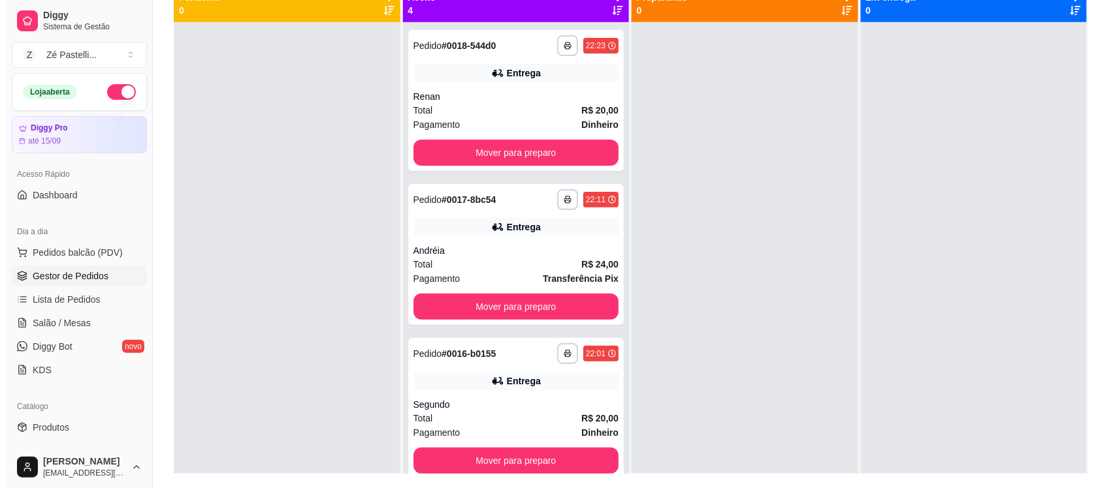
scroll to position [163, 0]
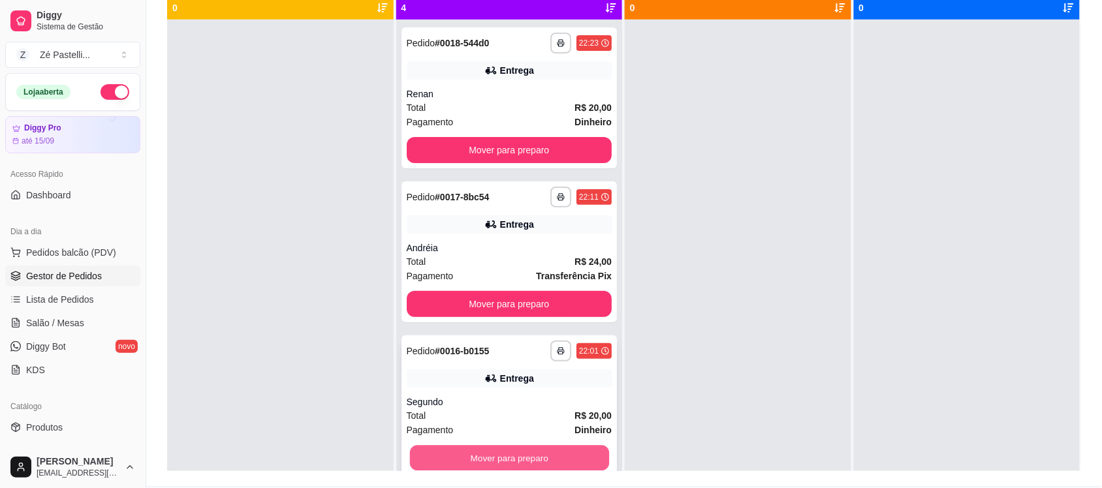
click at [530, 458] on button "Mover para preparo" at bounding box center [508, 458] width 199 height 25
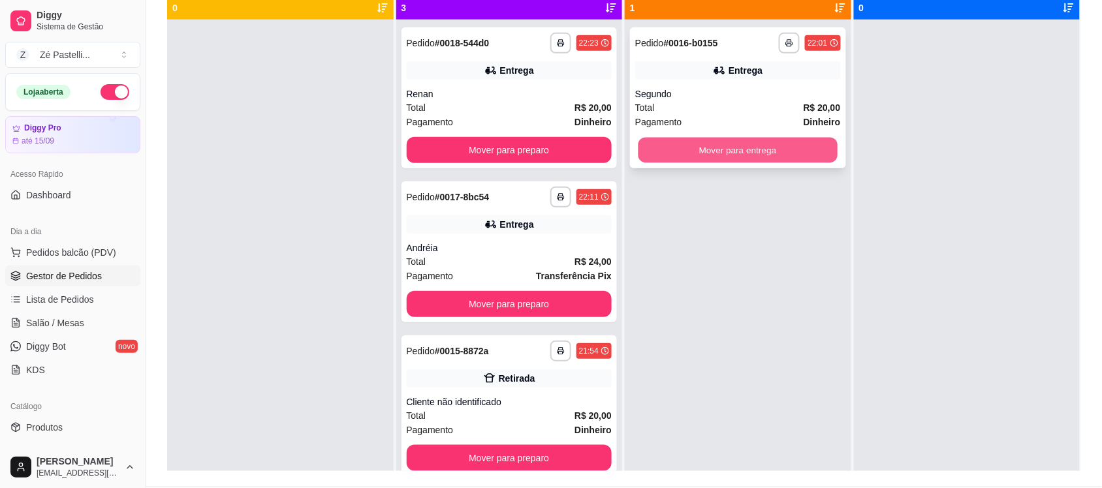
click at [758, 148] on button "Mover para entrega" at bounding box center [738, 150] width 199 height 25
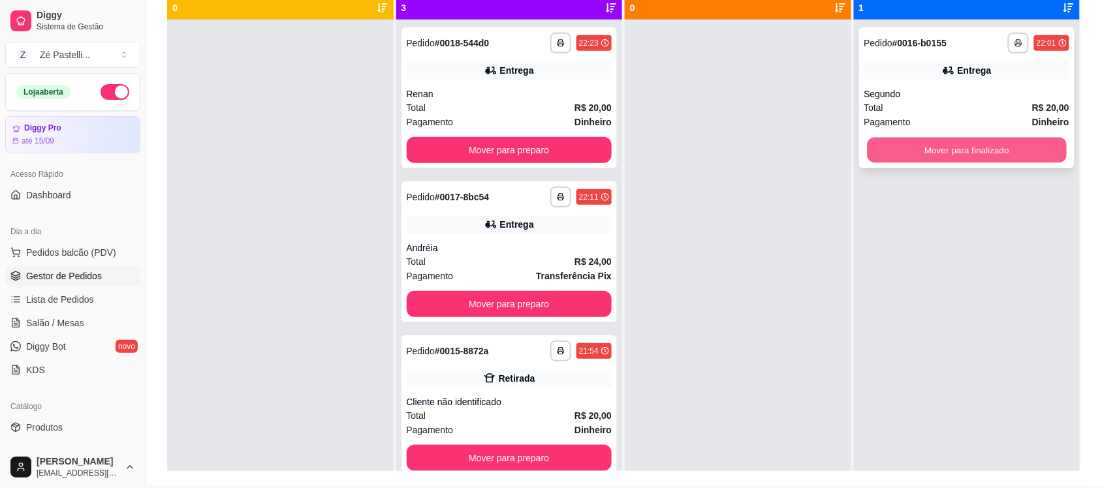
click at [949, 145] on button "Mover para finalizado" at bounding box center [966, 150] width 199 height 25
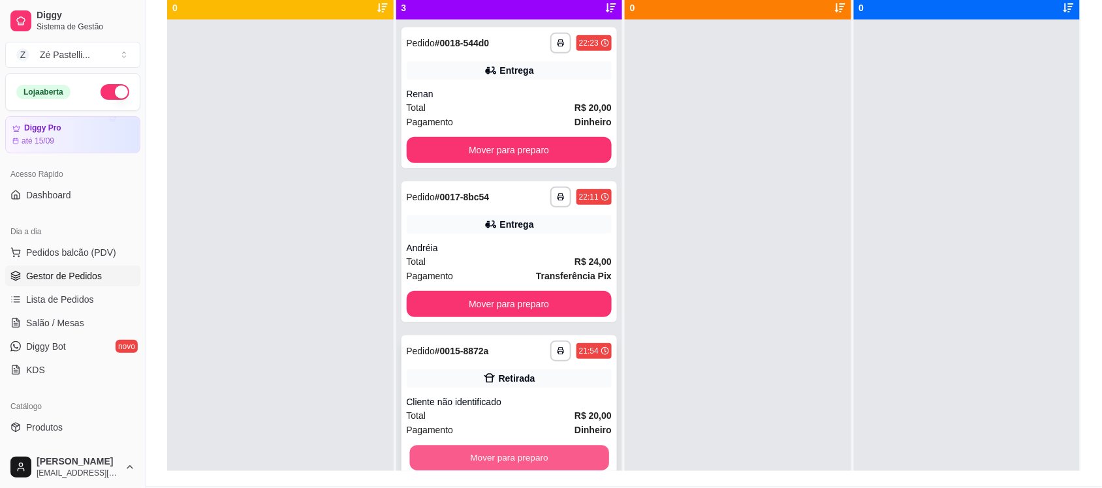
click at [540, 457] on button "Mover para preparo" at bounding box center [508, 458] width 199 height 25
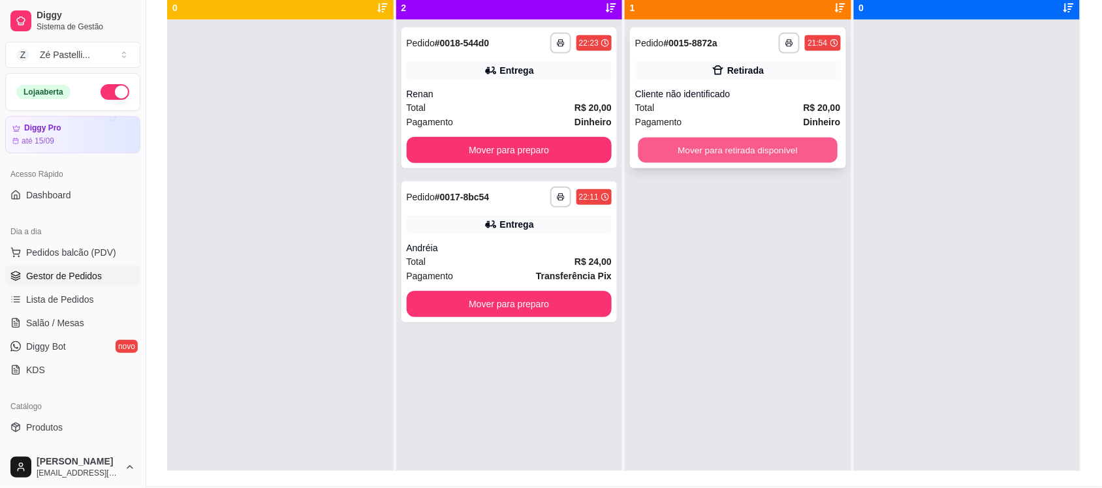
click at [733, 152] on button "Mover para retirada disponível" at bounding box center [738, 150] width 199 height 25
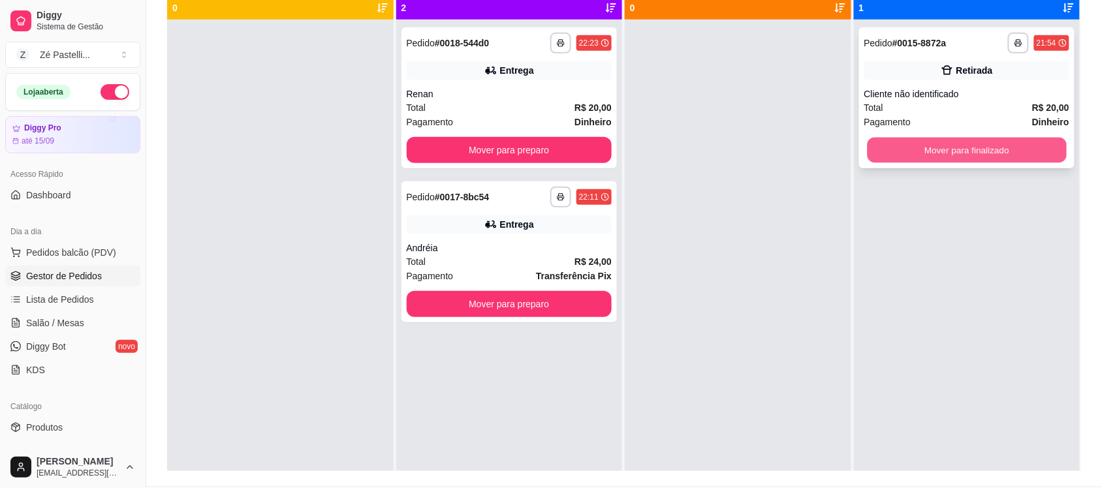
click at [948, 148] on button "Mover para finalizado" at bounding box center [966, 150] width 199 height 25
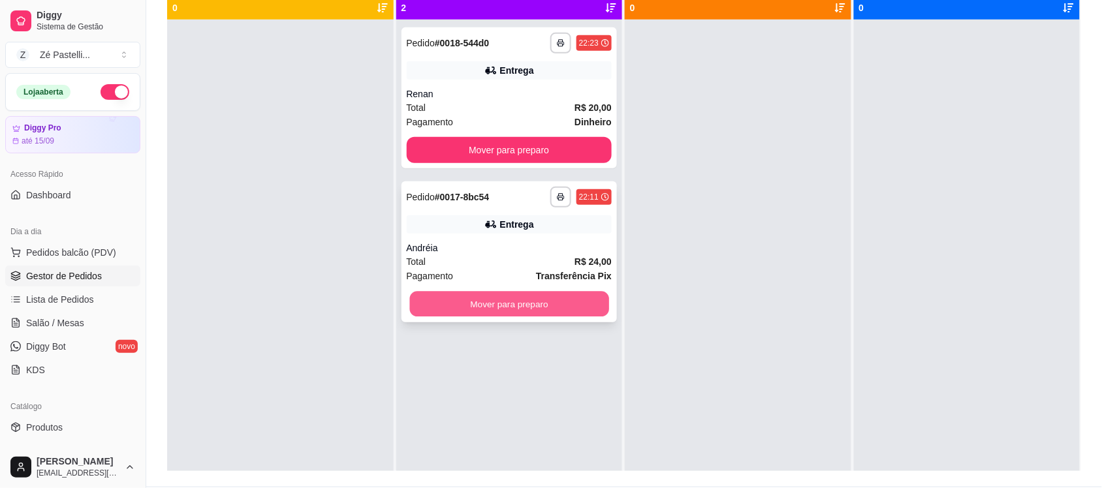
click at [549, 306] on button "Mover para preparo" at bounding box center [508, 304] width 199 height 25
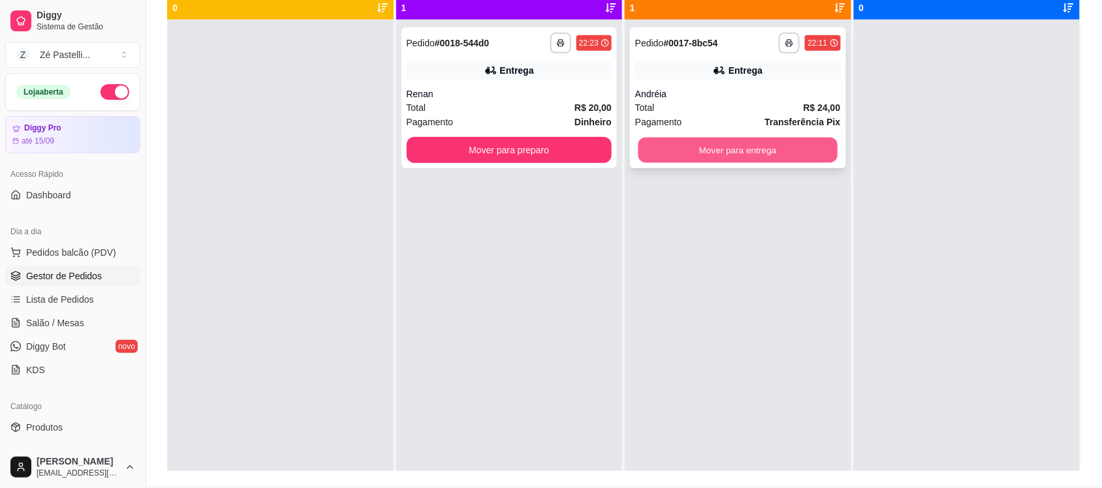
click at [756, 158] on button "Mover para entrega" at bounding box center [738, 150] width 199 height 25
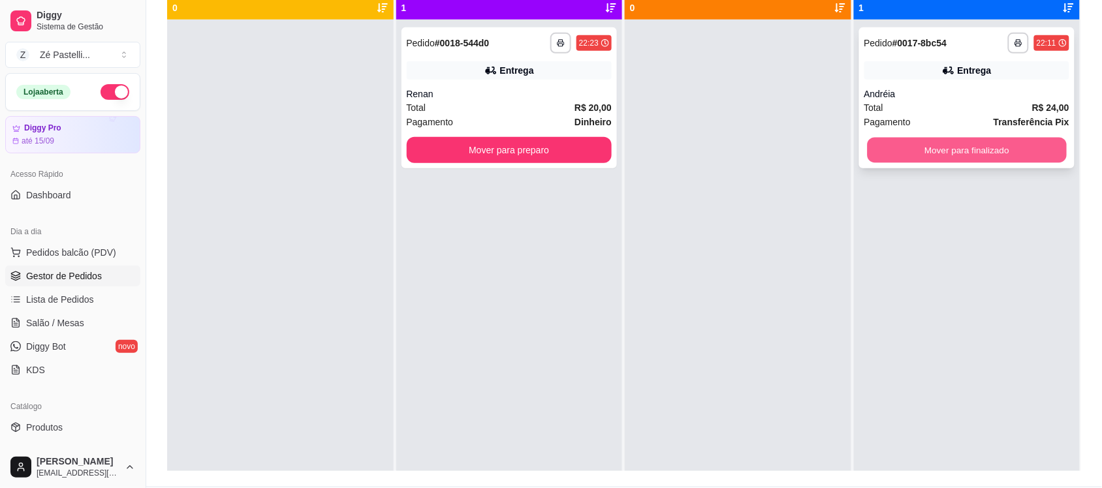
click at [972, 142] on button "Mover para finalizado" at bounding box center [966, 150] width 199 height 25
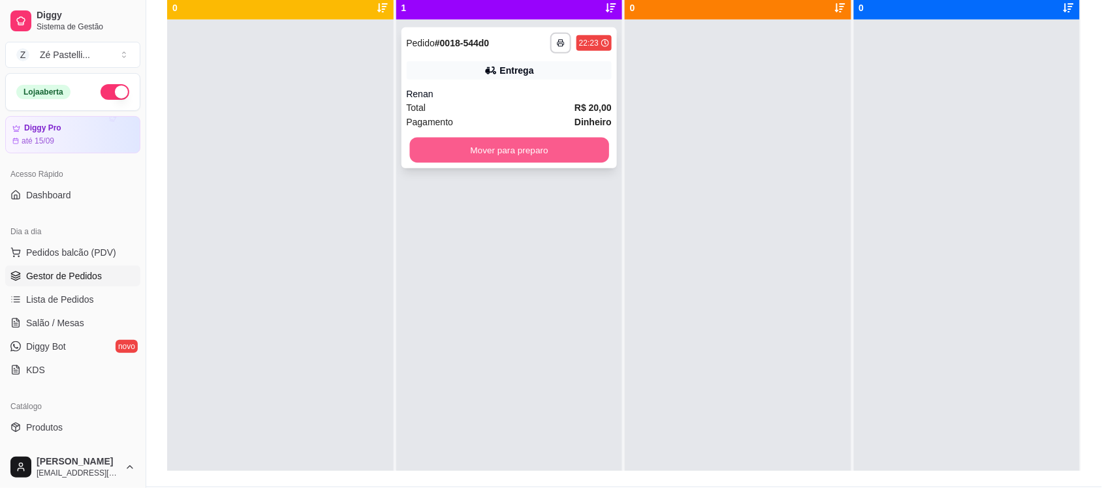
click at [537, 154] on button "Mover para preparo" at bounding box center [508, 150] width 199 height 25
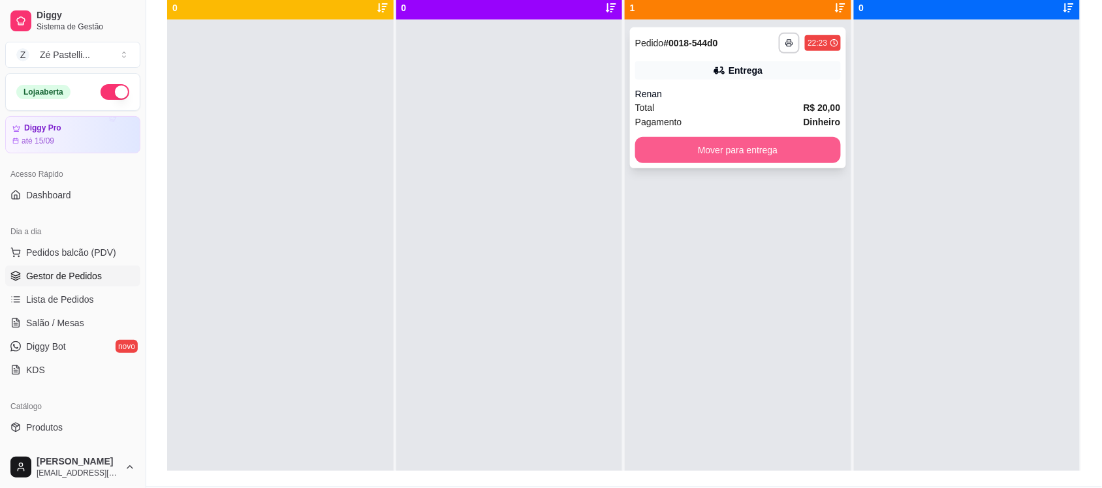
click at [716, 155] on button "Mover para entrega" at bounding box center [738, 150] width 206 height 26
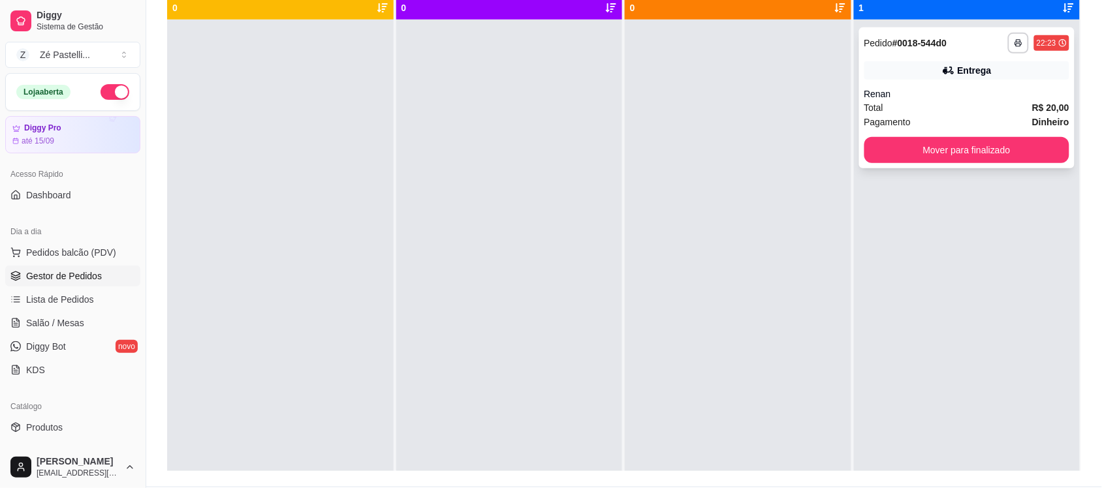
click at [945, 112] on div "Total R$ 20,00" at bounding box center [968, 108] width 206 height 14
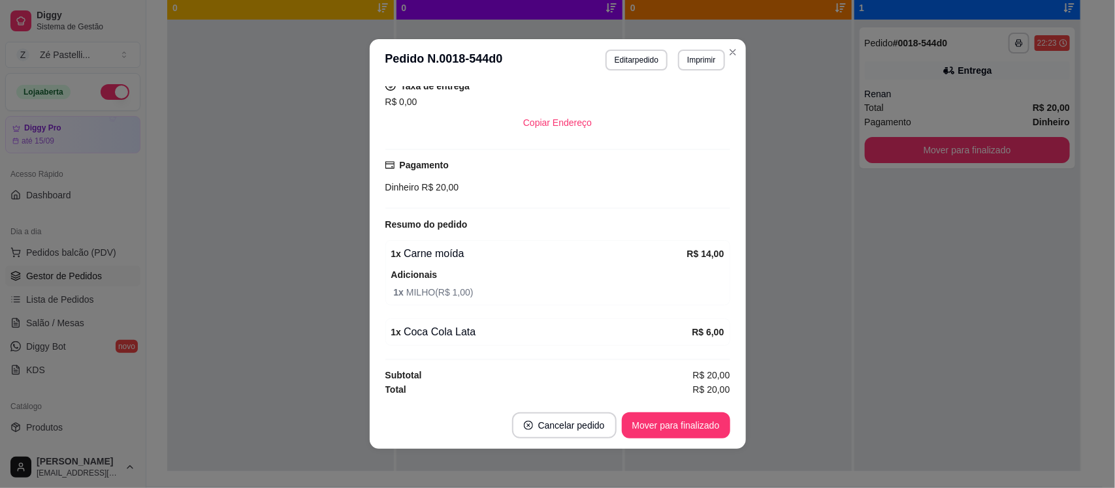
scroll to position [242, 0]
click at [621, 59] on button "Editar pedido" at bounding box center [636, 60] width 61 height 20
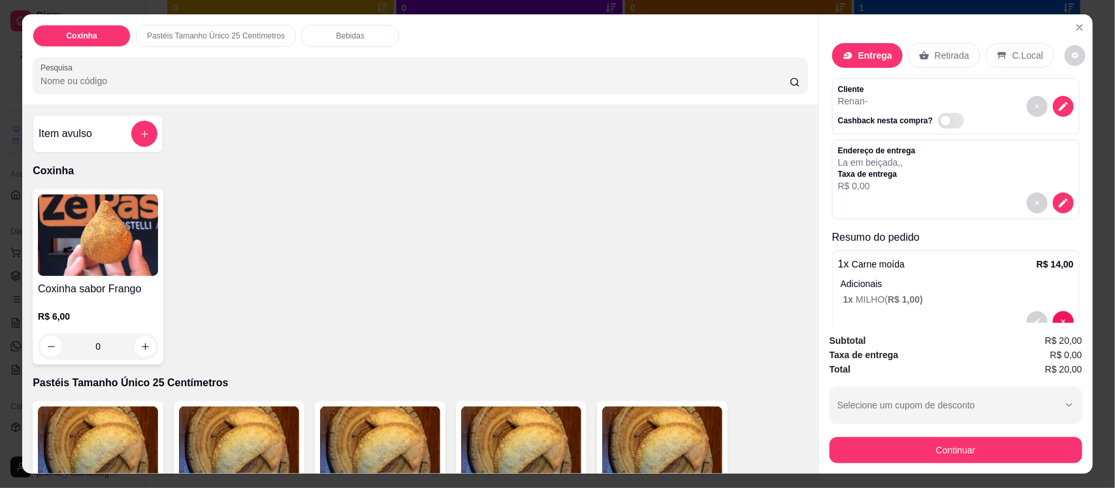
click at [344, 83] on input "Pesquisa" at bounding box center [414, 80] width 749 height 13
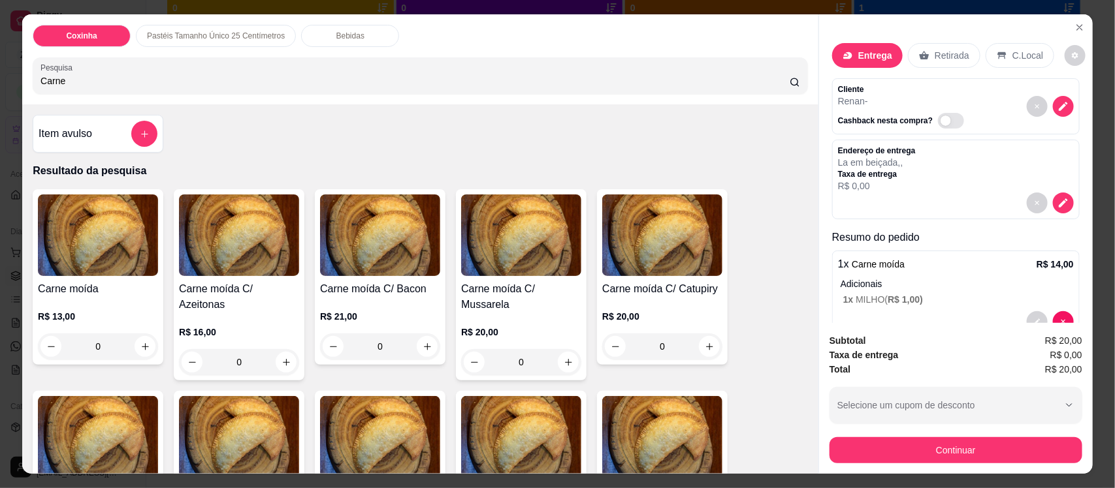
type input "Carne"
click at [501, 232] on img at bounding box center [521, 236] width 120 height 82
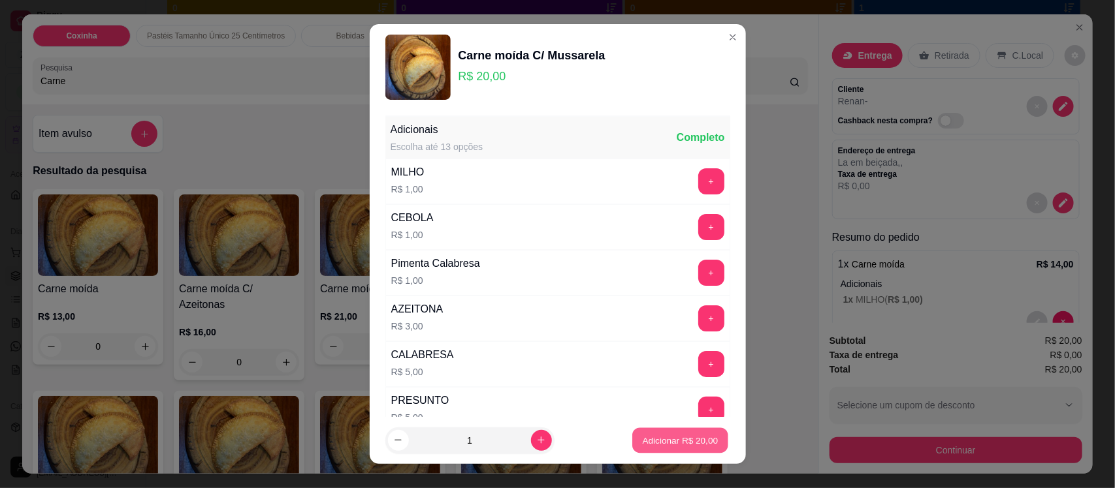
click at [663, 437] on p "Adicionar R$ 20,00" at bounding box center [681, 440] width 76 height 12
type input "1"
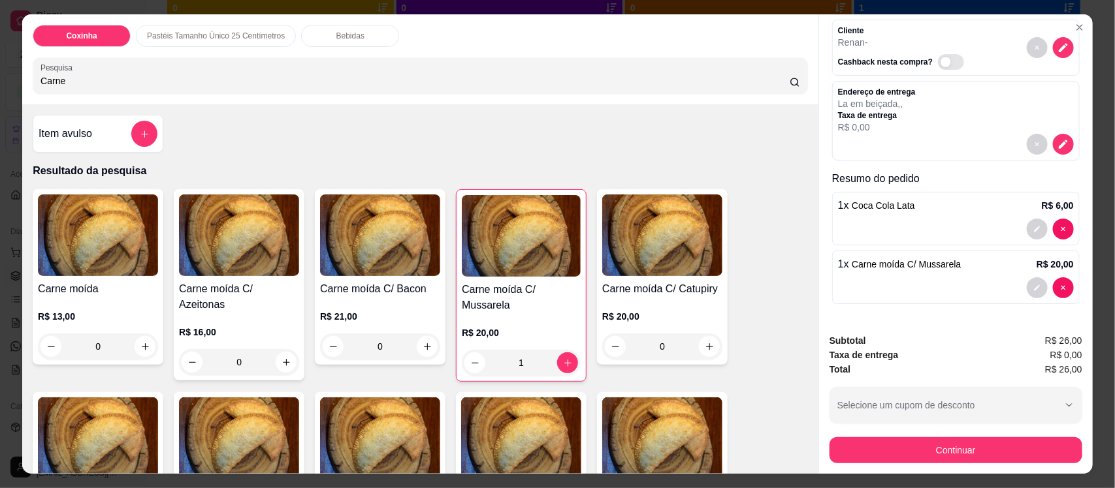
scroll to position [59, 0]
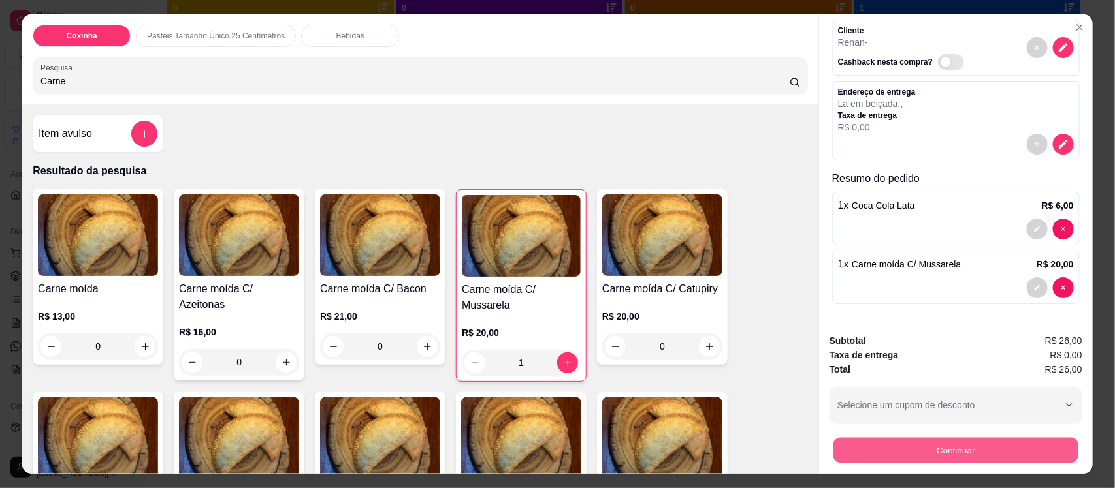
click at [942, 443] on button "Continuar" at bounding box center [955, 449] width 245 height 25
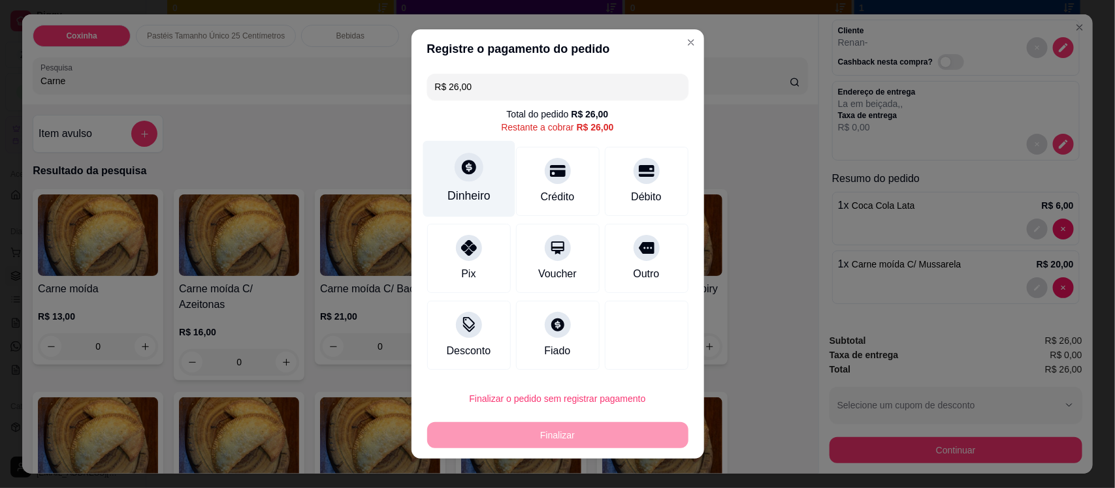
click at [462, 181] on div at bounding box center [468, 167] width 29 height 29
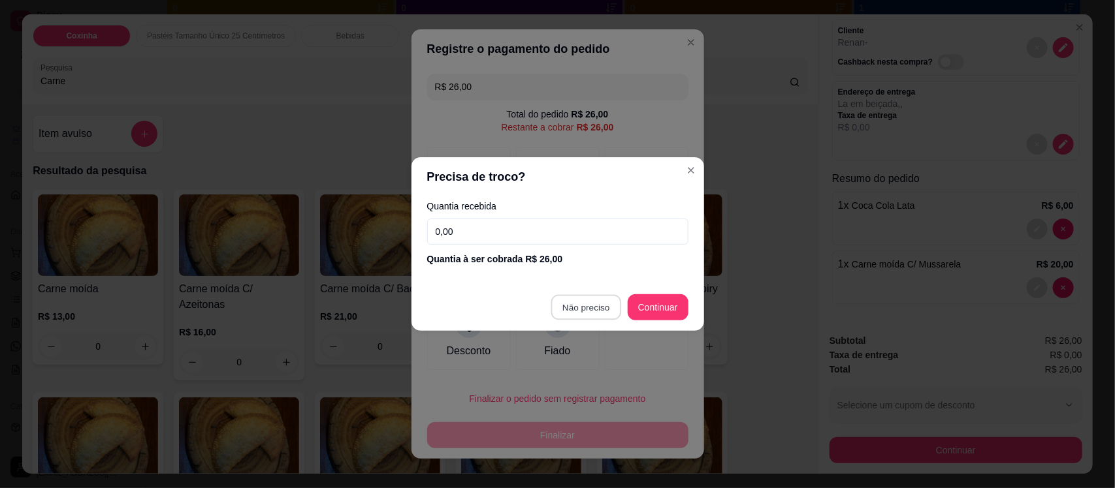
type input "R$ 0,00"
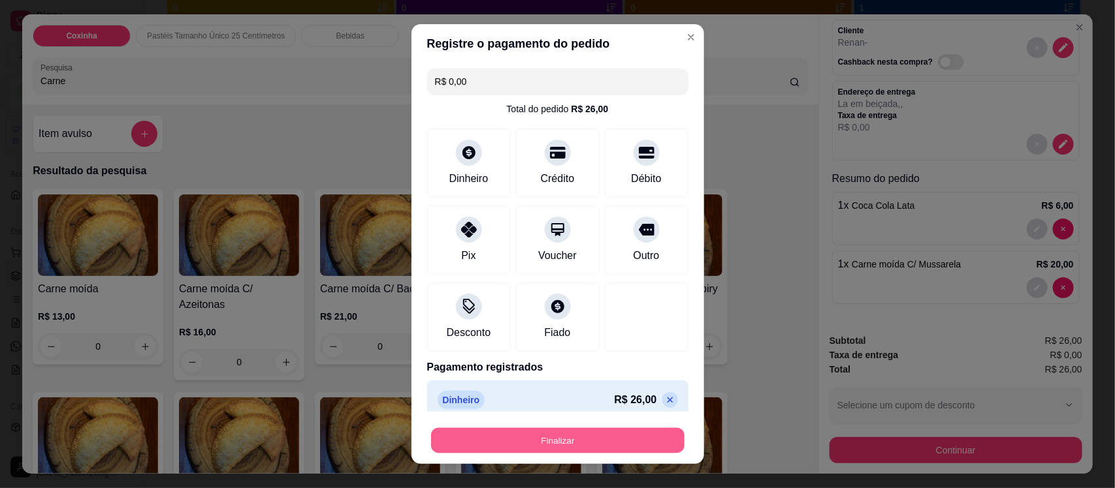
click at [595, 443] on button "Finalizar" at bounding box center [557, 440] width 253 height 25
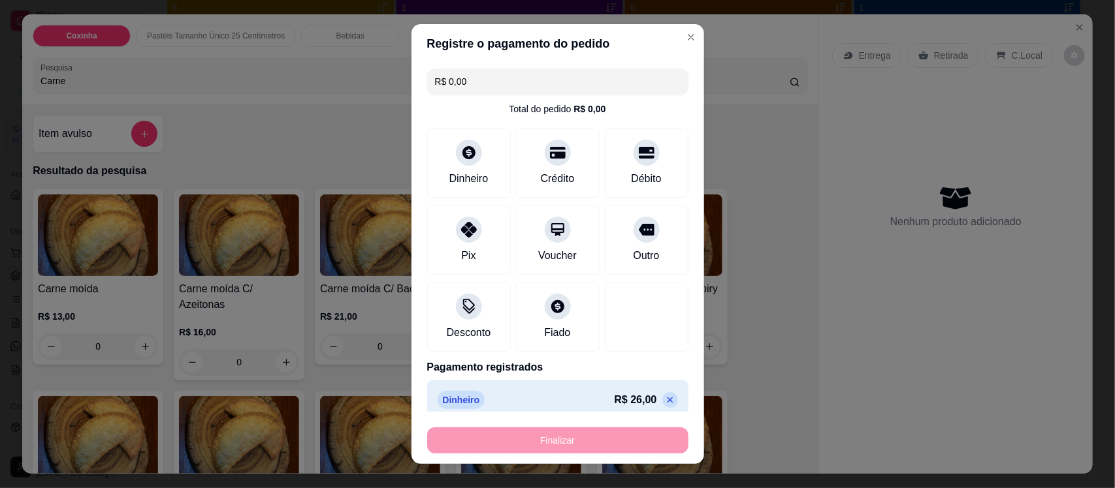
type input "0"
type input "-R$ 26,00"
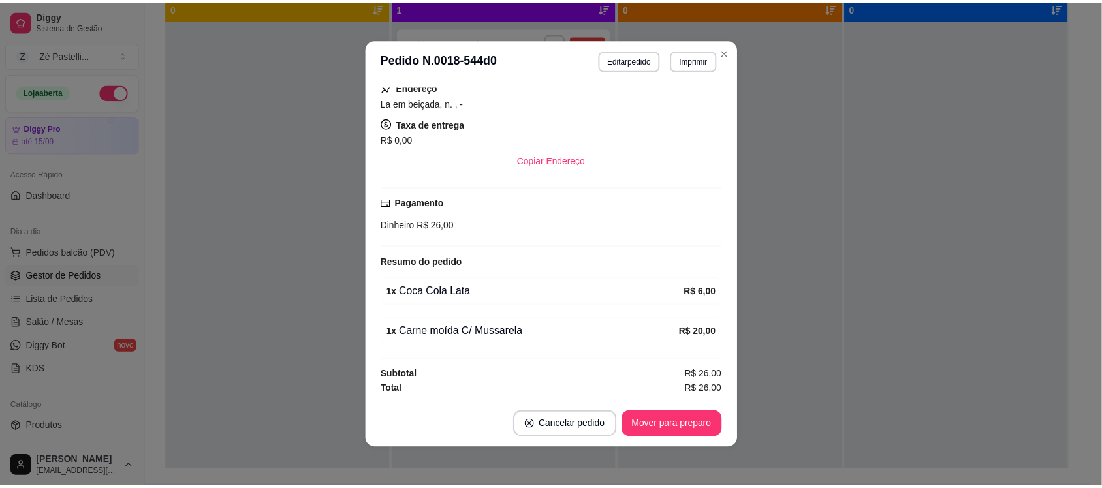
scroll to position [232, 0]
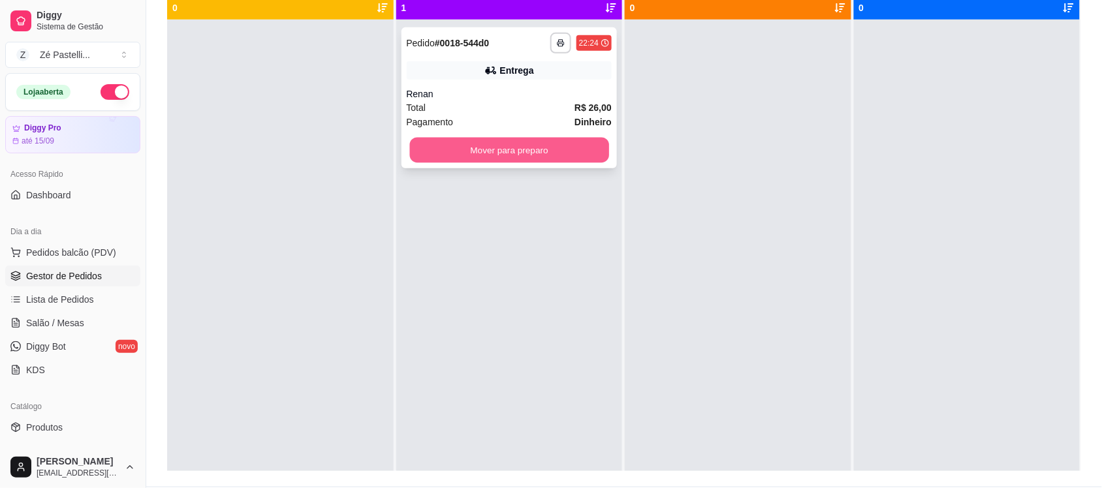
click at [507, 157] on button "Mover para preparo" at bounding box center [508, 150] width 199 height 25
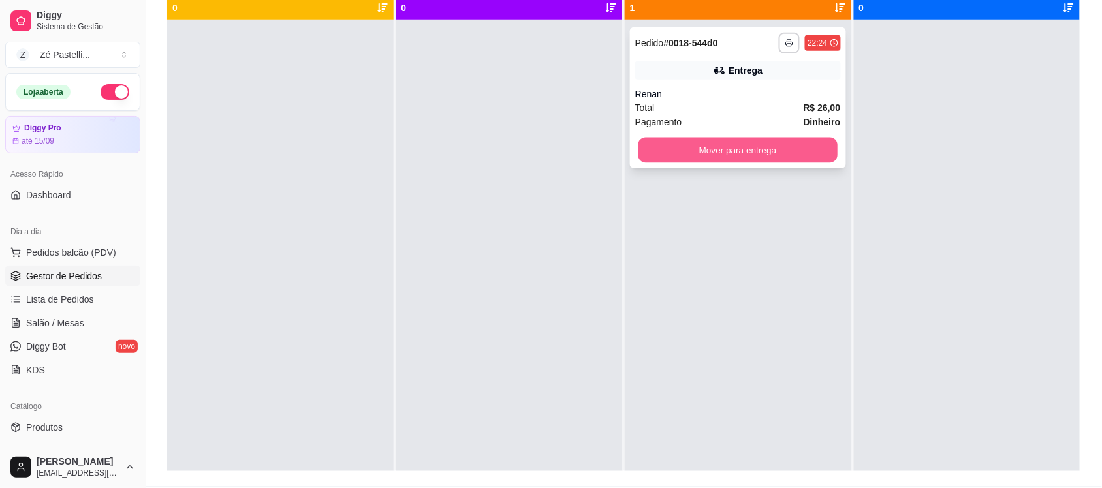
click at [693, 152] on button "Mover para entrega" at bounding box center [738, 150] width 199 height 25
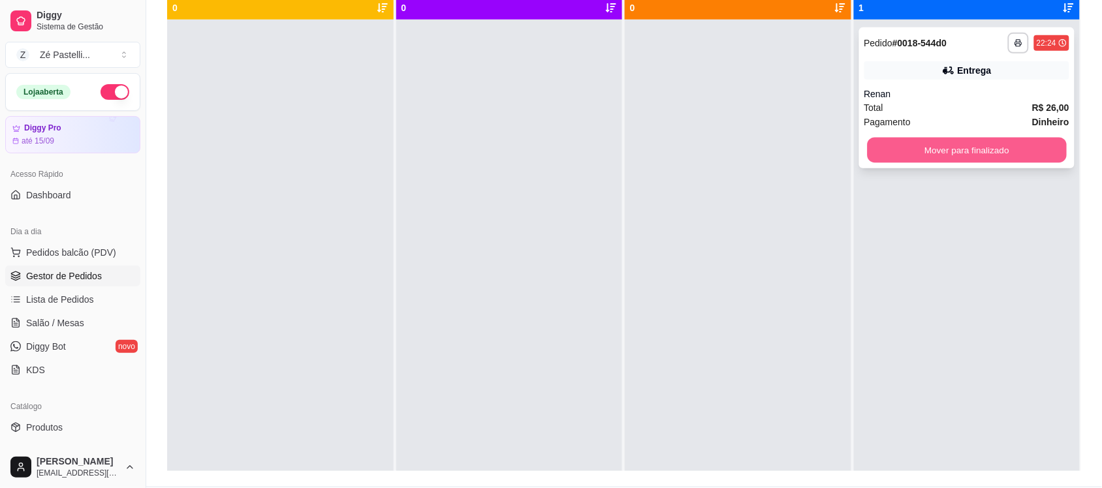
click at [929, 155] on button "Mover para finalizado" at bounding box center [966, 150] width 199 height 25
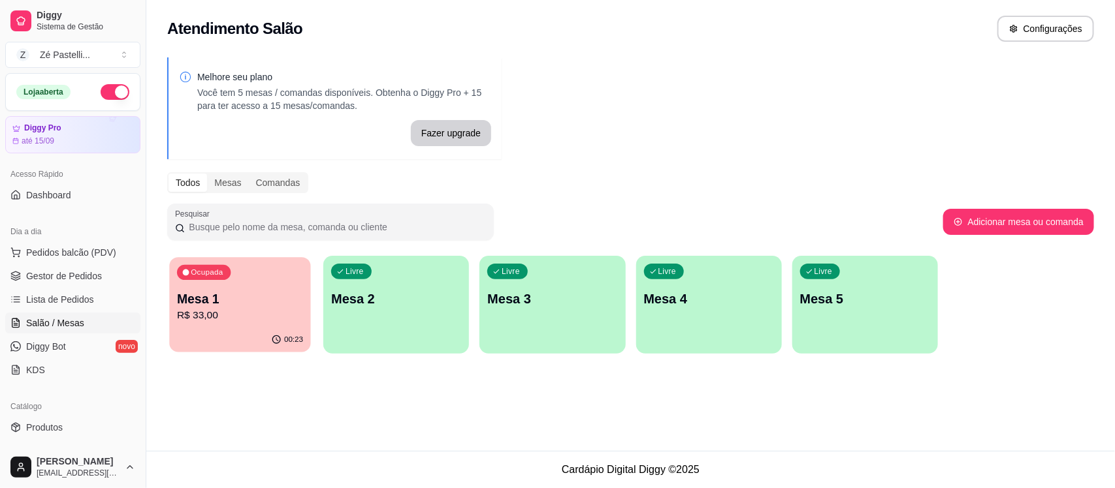
click at [263, 307] on p "Mesa 1" at bounding box center [240, 300] width 126 height 18
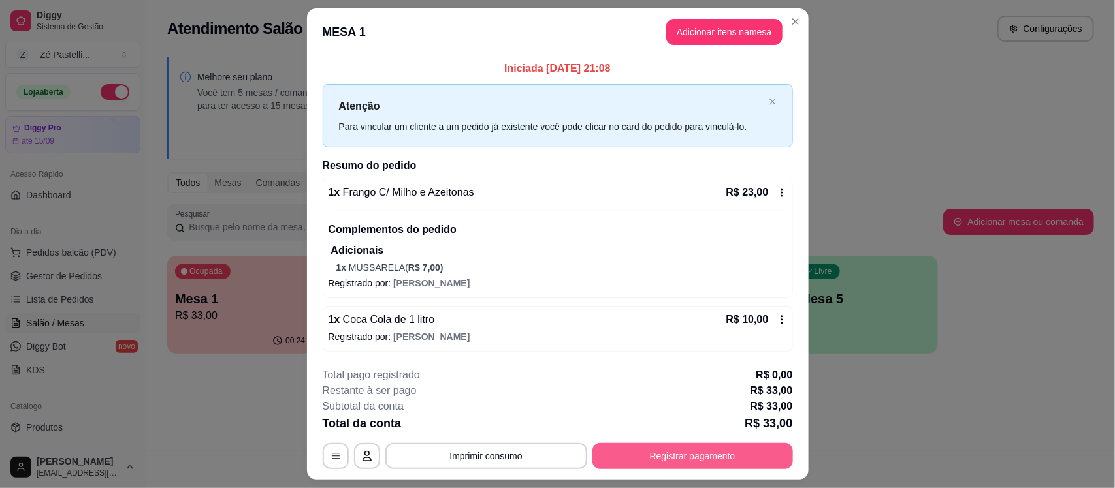
click at [640, 448] on button "Registrar pagamento" at bounding box center [692, 456] width 200 height 26
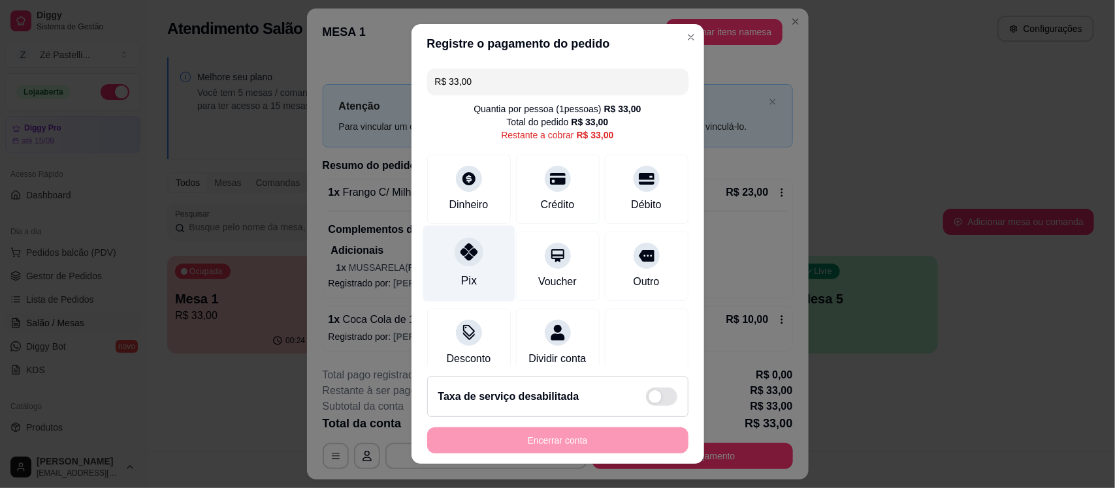
click at [460, 252] on icon at bounding box center [468, 252] width 17 height 17
type input "R$ 0,00"
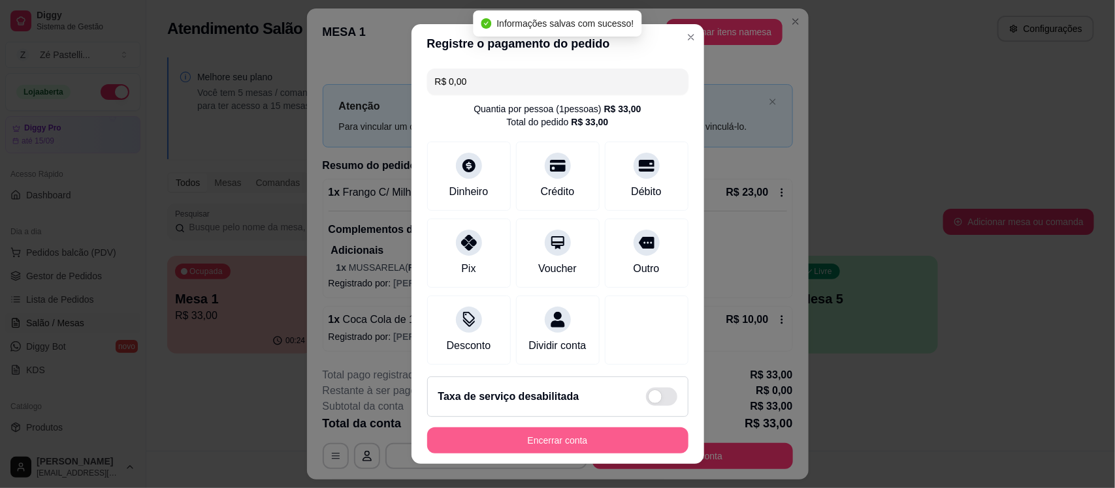
click at [539, 445] on button "Encerrar conta" at bounding box center [557, 441] width 261 height 26
